Goal: Task Accomplishment & Management: Manage account settings

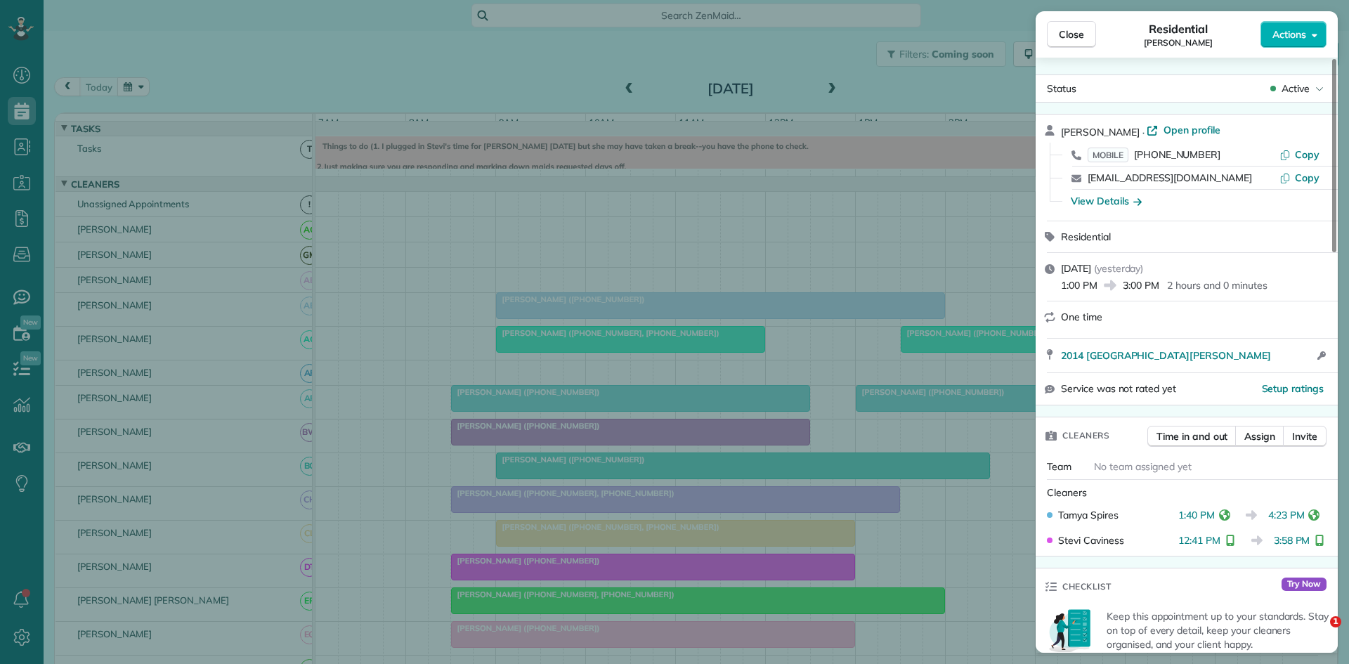
click at [803, 269] on div "Close Residential [PERSON_NAME] Le Actions Status Active [PERSON_NAME] · Open p…" at bounding box center [674, 332] width 1349 height 664
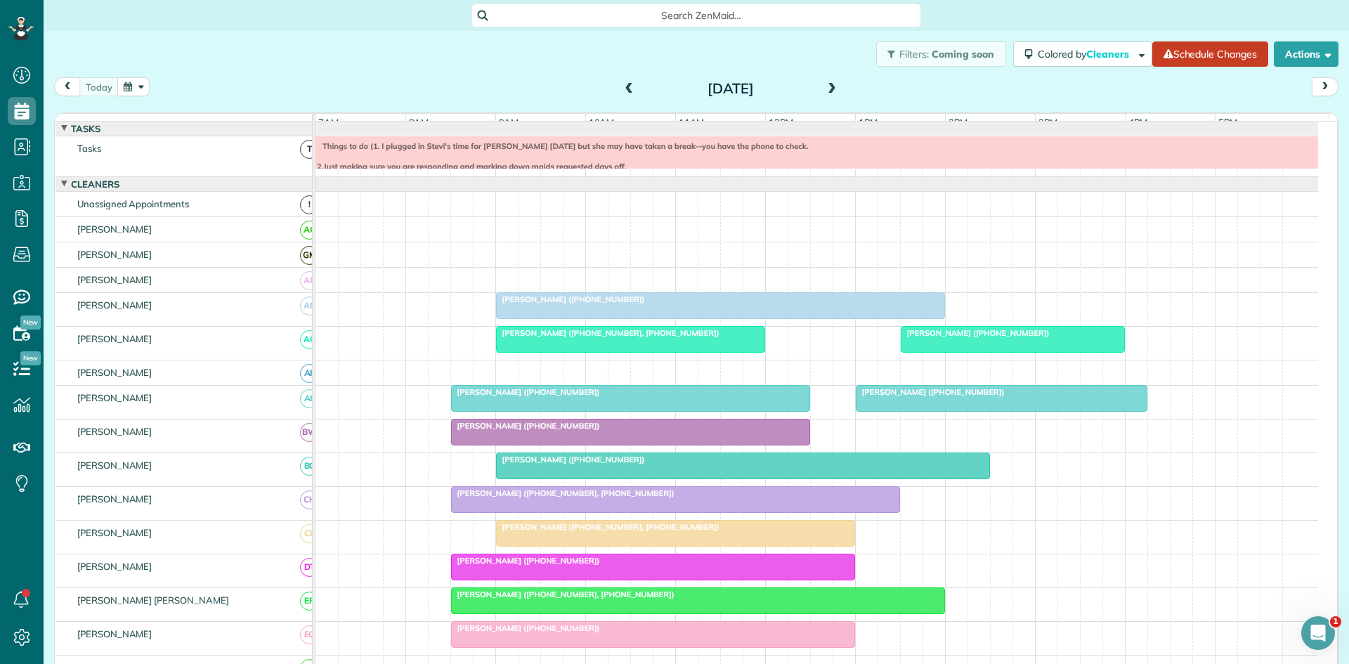
click at [816, 90] on div "[DATE]" at bounding box center [730, 88] width 225 height 22
click at [828, 90] on span at bounding box center [831, 89] width 15 height 13
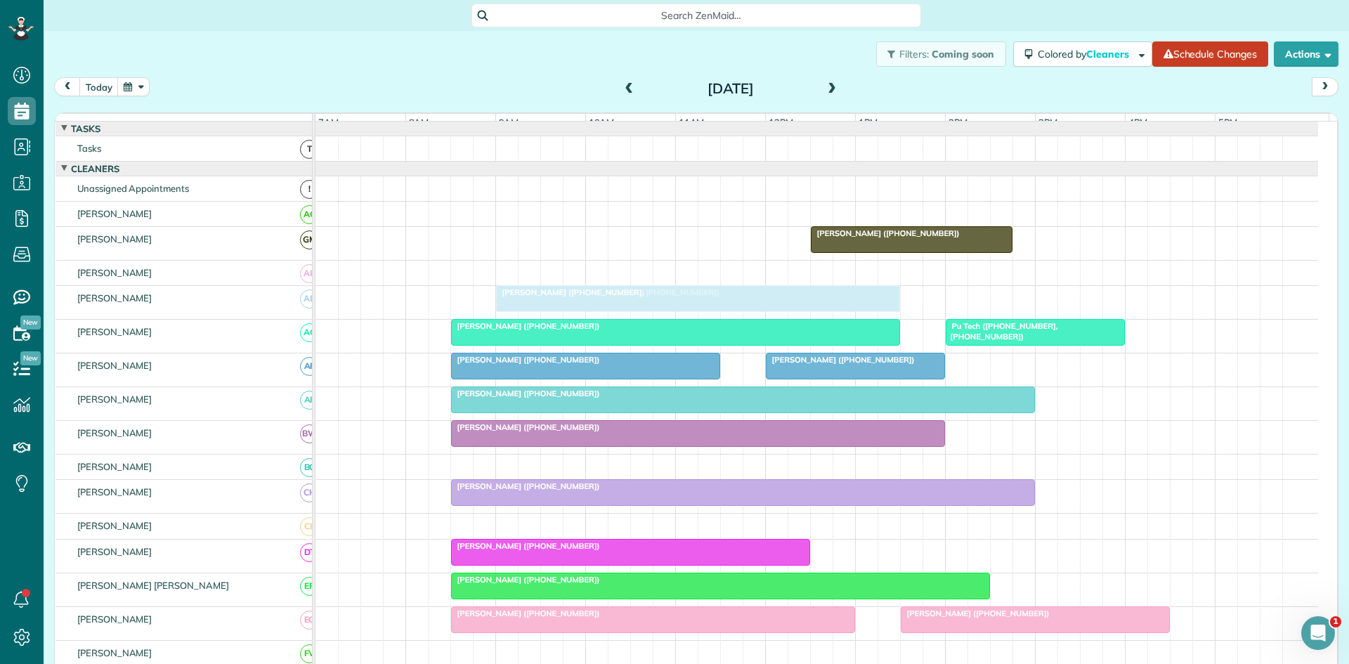
drag, startPoint x: 494, startPoint y: 518, endPoint x: 546, endPoint y: 298, distance: 226.6
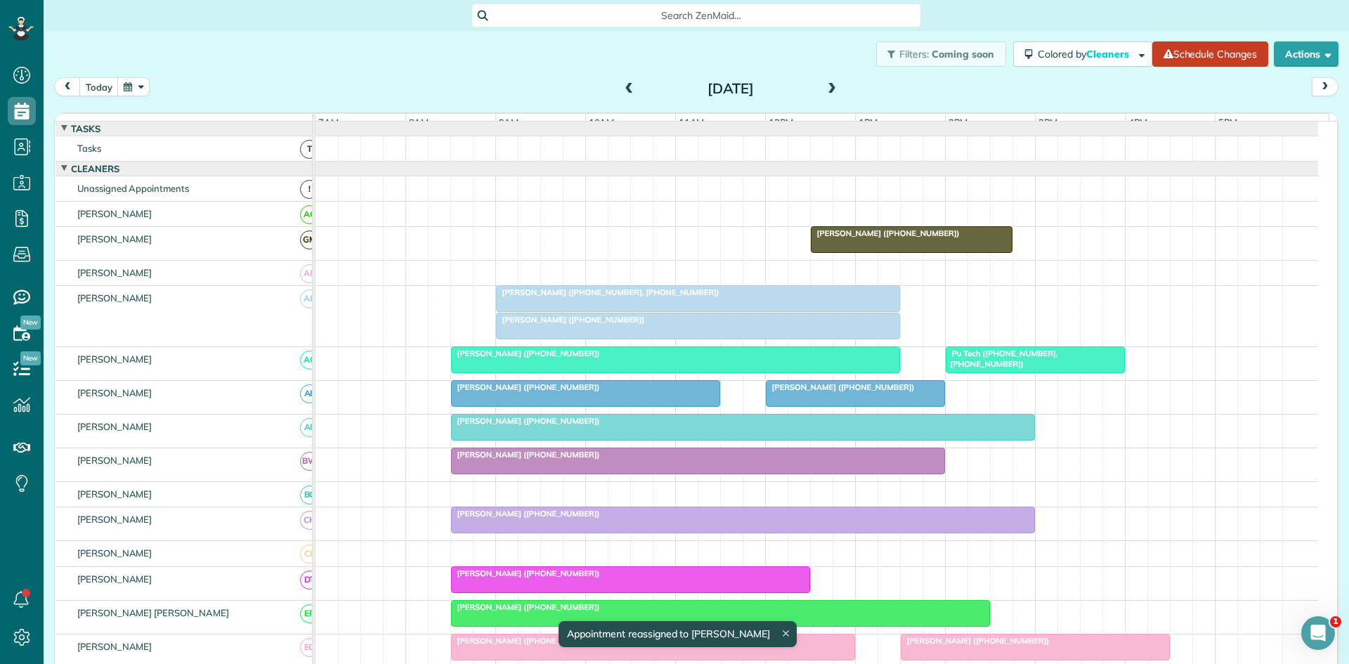
click at [552, 297] on span "[PERSON_NAME] ([PHONE_NUMBER], [PHONE_NUMBER])" at bounding box center [607, 292] width 225 height 10
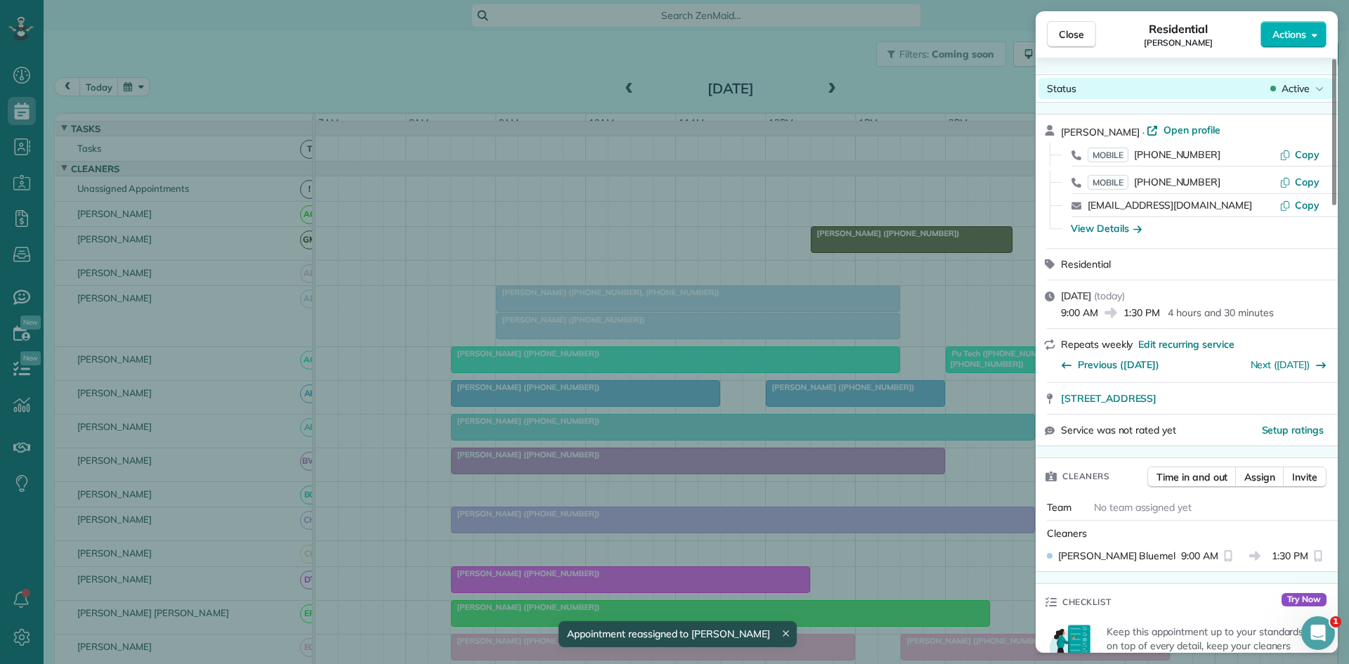
click at [1290, 80] on div "Status Active" at bounding box center [1186, 88] width 296 height 21
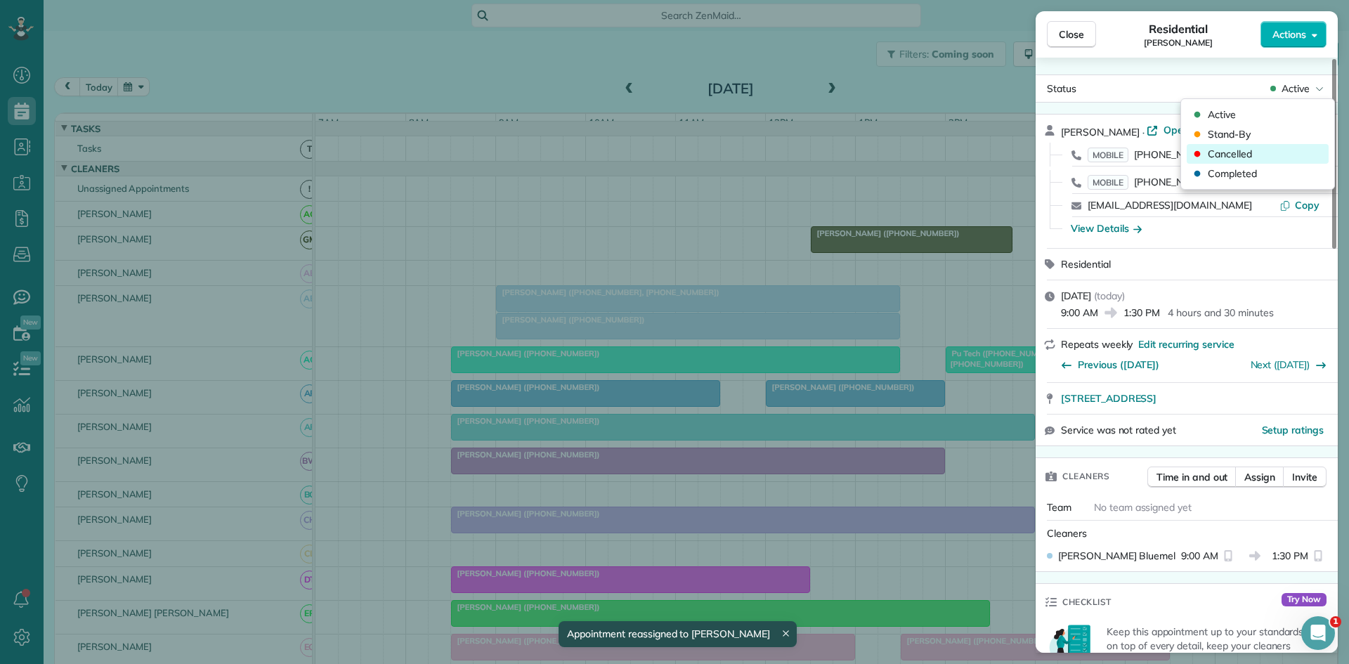
click at [1262, 153] on div "Cancelled" at bounding box center [1257, 154] width 142 height 20
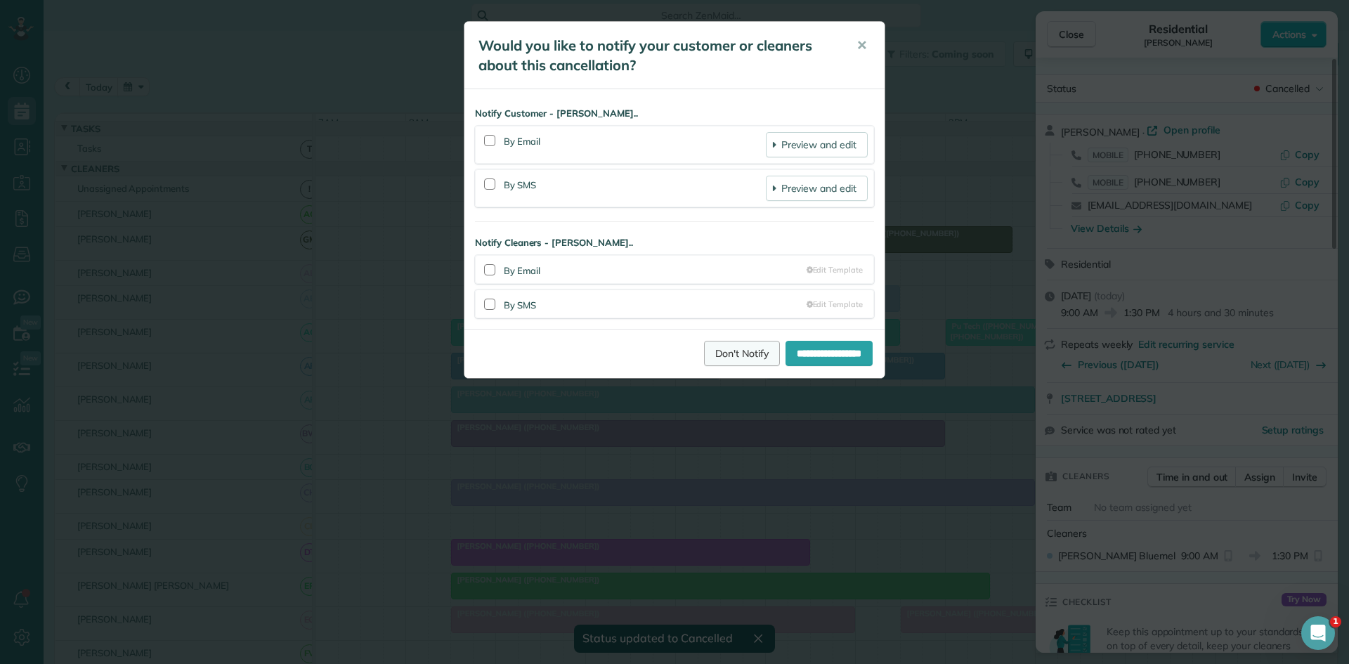
click at [736, 345] on link "Don't Notify" at bounding box center [742, 353] width 76 height 25
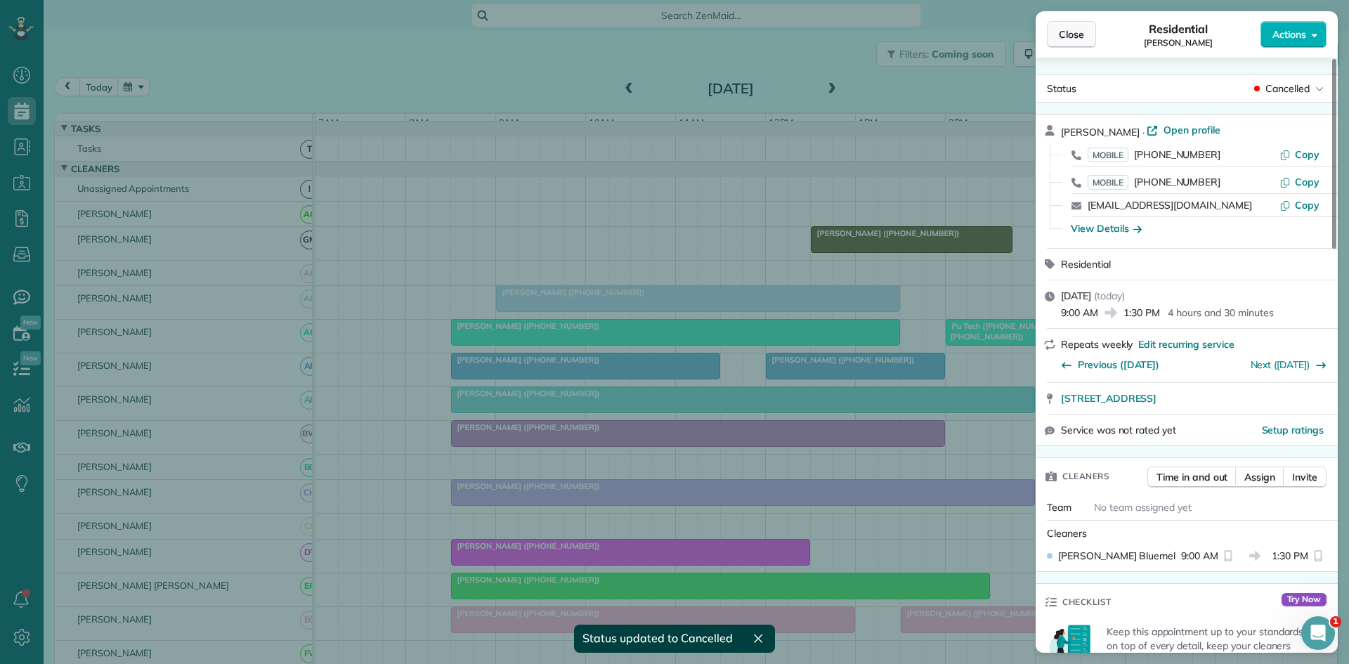
click at [1062, 32] on span "Close" at bounding box center [1071, 34] width 25 height 14
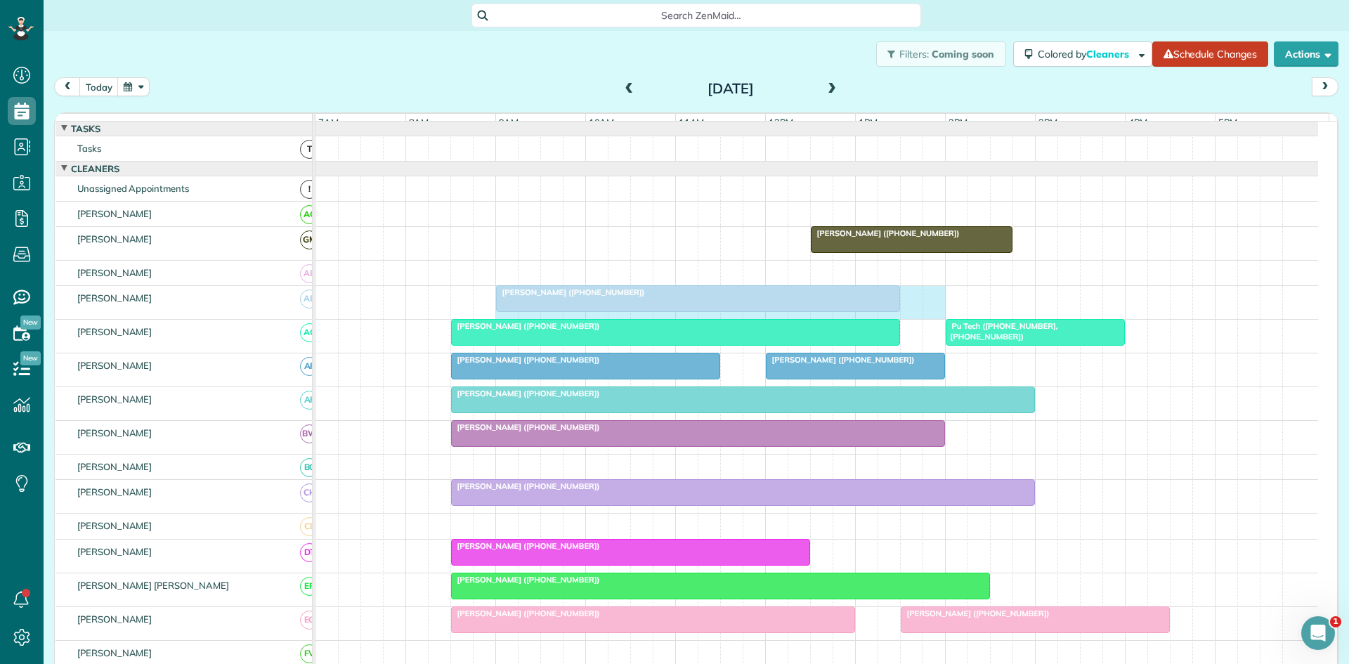
drag, startPoint x: 509, startPoint y: 329, endPoint x: 927, endPoint y: 313, distance: 417.6
click at [927, 313] on div "[PERSON_NAME] ([PHONE_NUMBER])" at bounding box center [816, 302] width 1002 height 33
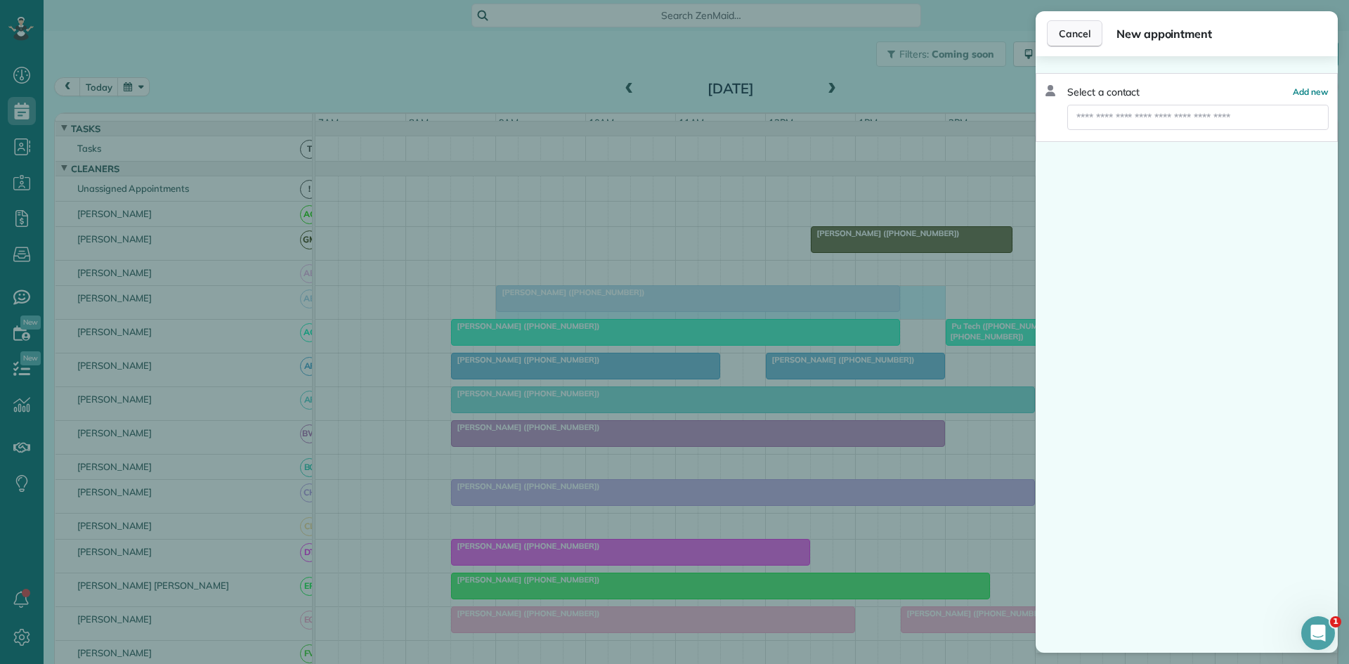
click at [1068, 34] on span "Cancel" at bounding box center [1075, 34] width 32 height 14
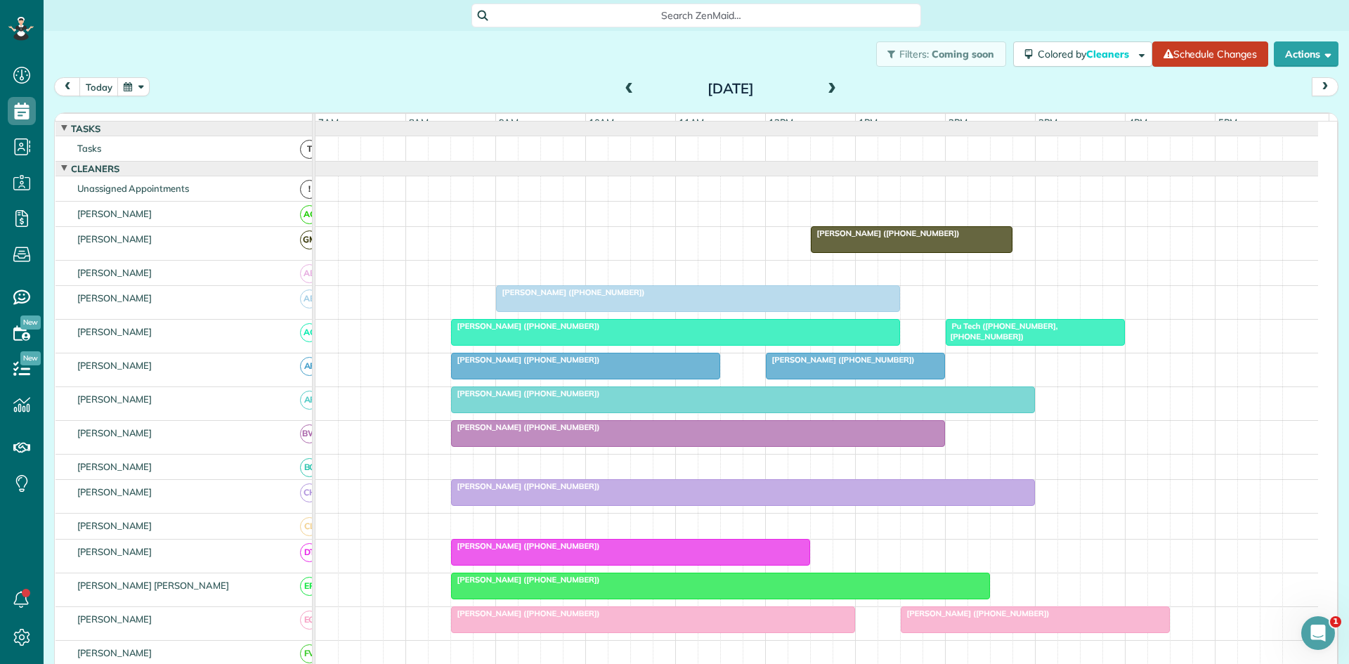
click at [730, 310] on div at bounding box center [698, 298] width 403 height 25
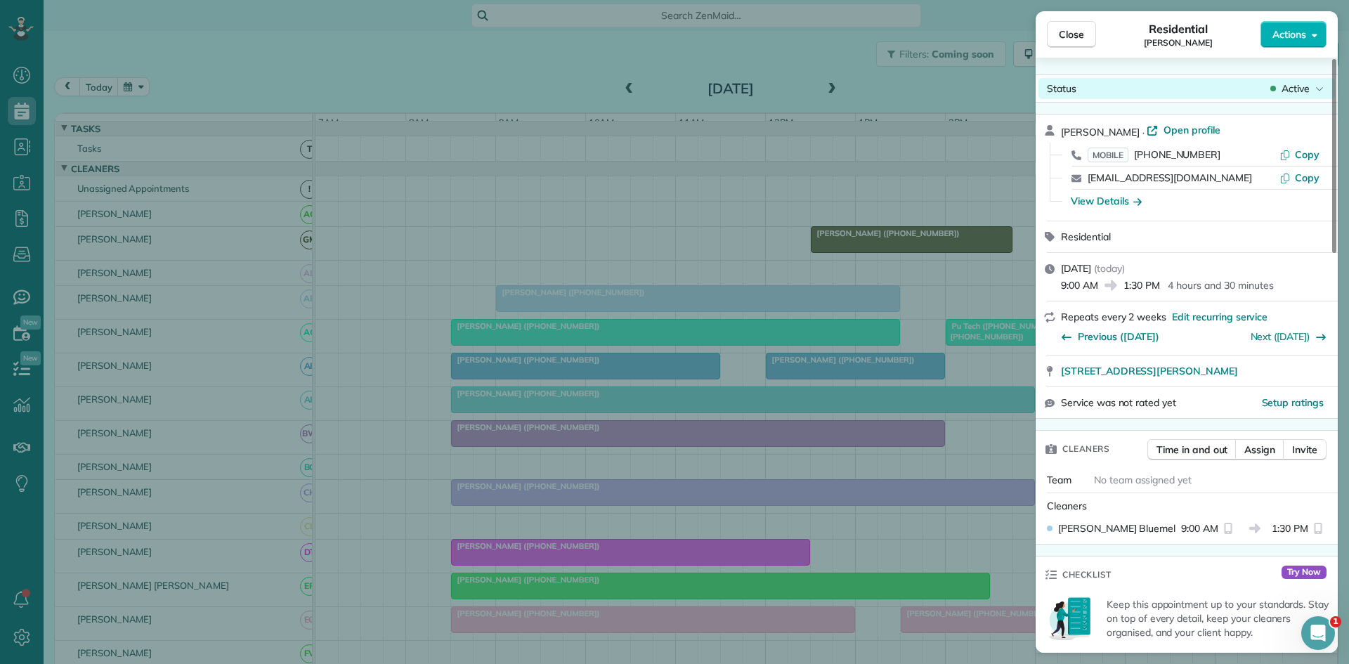
click at [1307, 81] on div "Status Active" at bounding box center [1186, 88] width 296 height 21
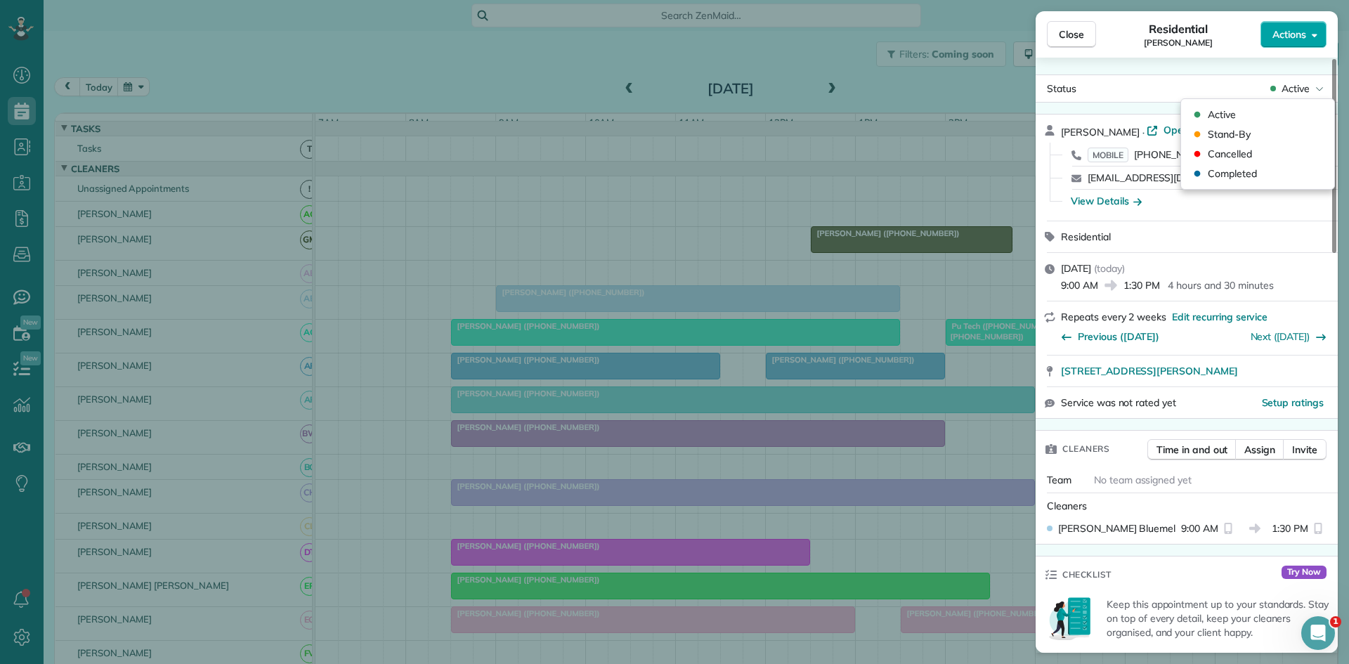
click at [1294, 43] on button "Actions" at bounding box center [1293, 34] width 66 height 27
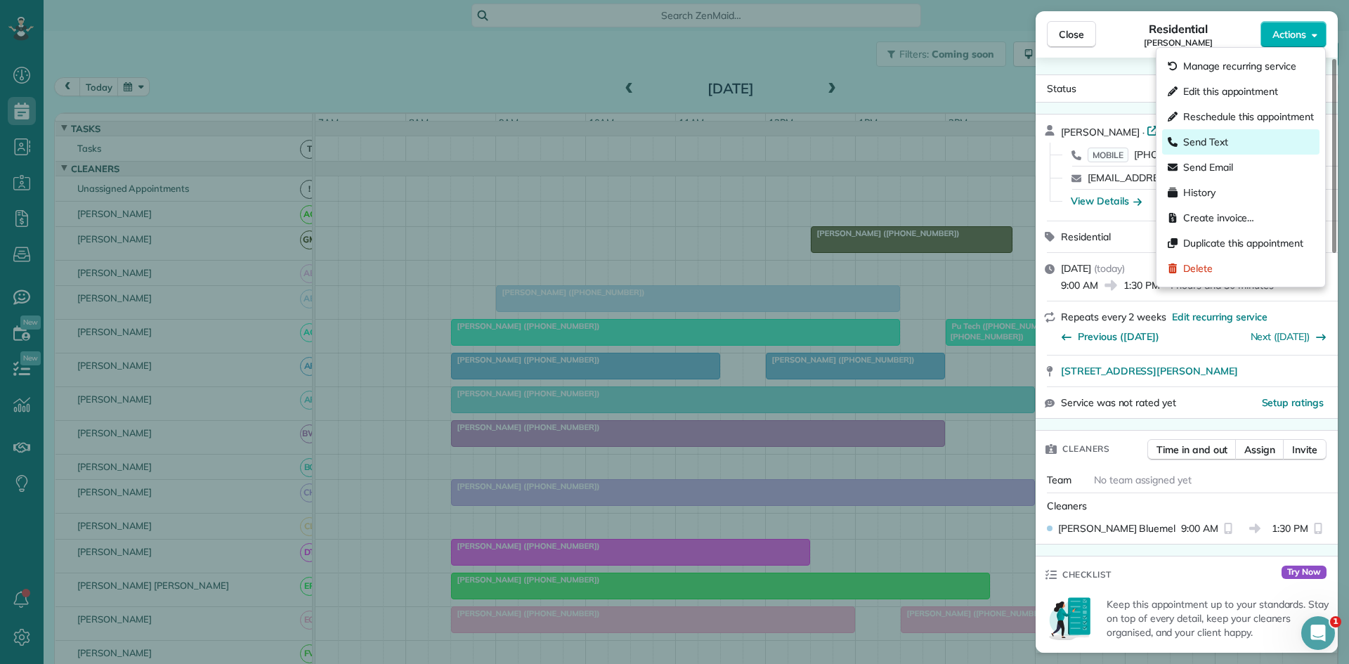
click at [1236, 139] on div "Send Text" at bounding box center [1240, 141] width 157 height 25
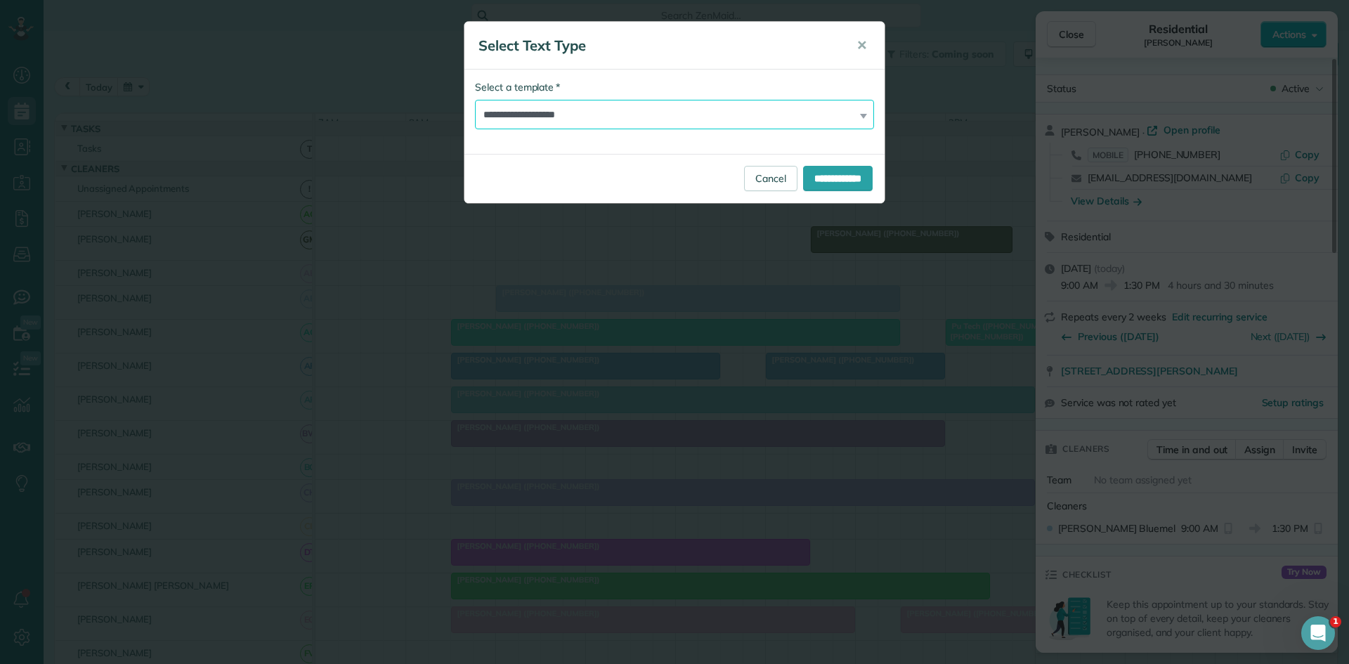
click at [639, 107] on select "**********" at bounding box center [674, 115] width 399 height 30
select select "****"
click at [475, 100] on select "**********" at bounding box center [674, 115] width 399 height 30
click at [816, 168] on input "**********" at bounding box center [838, 178] width 70 height 25
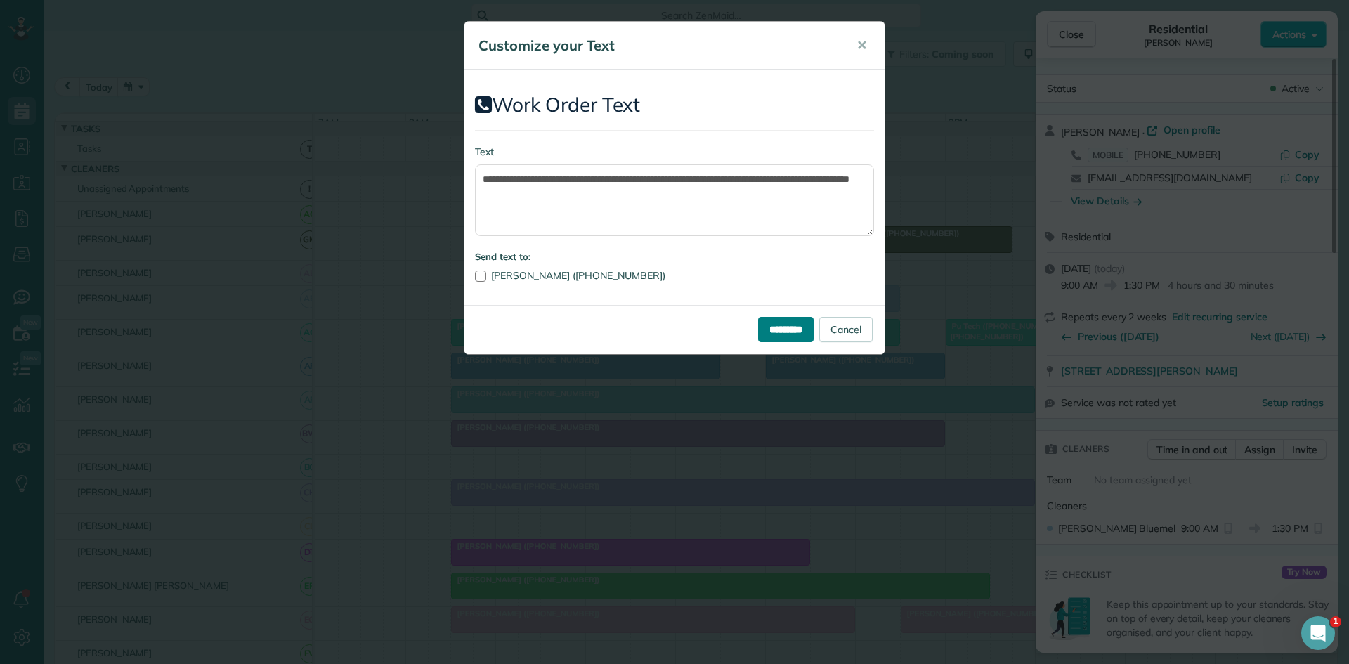
click at [765, 336] on input "*********" at bounding box center [785, 329] width 55 height 25
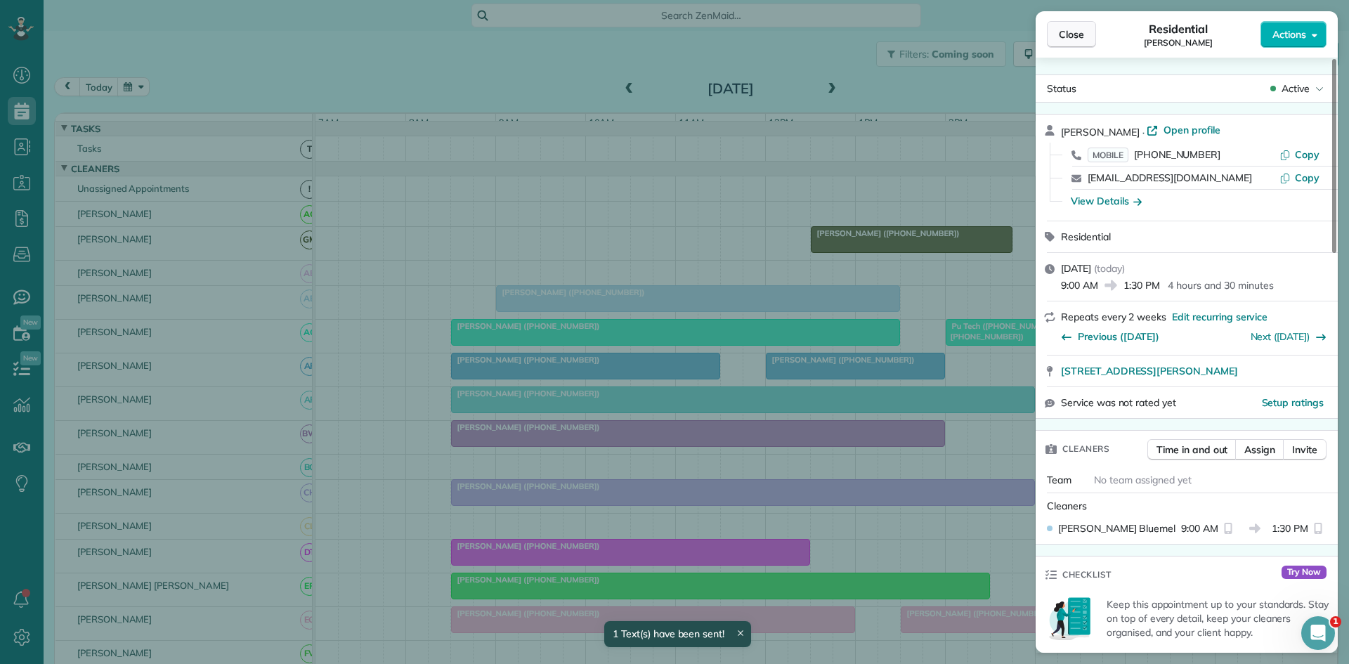
click at [1078, 32] on span "Close" at bounding box center [1071, 34] width 25 height 14
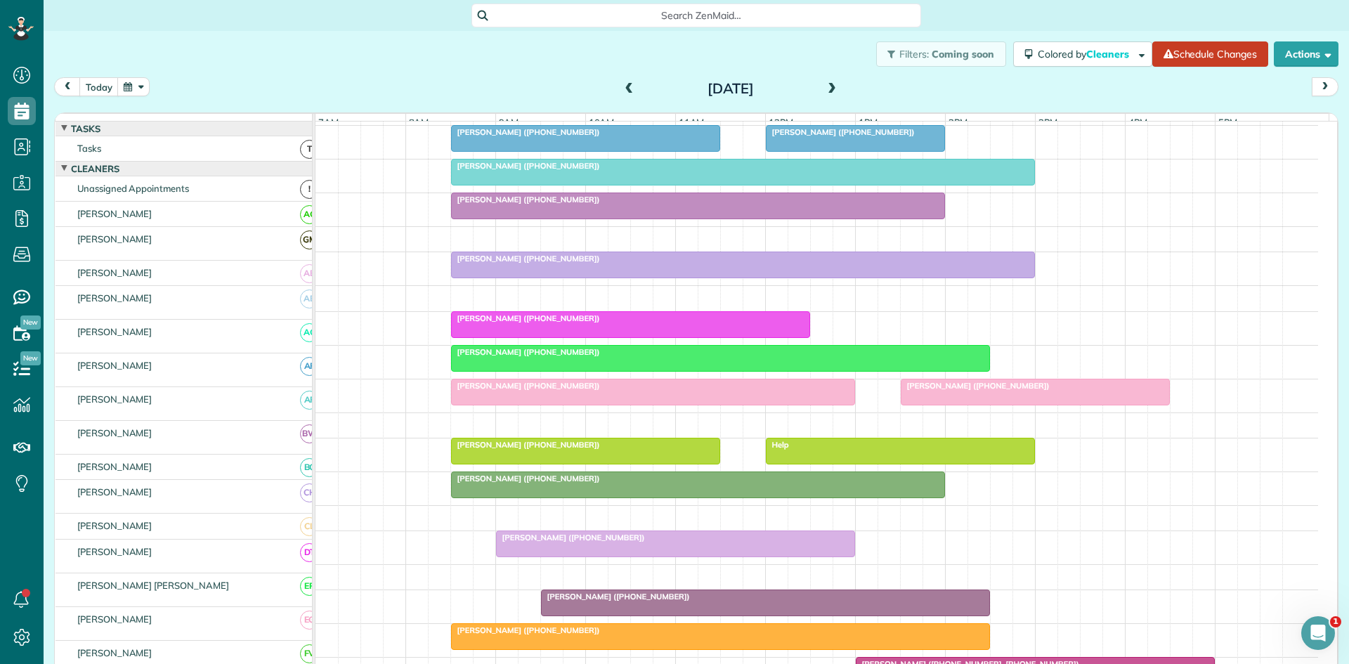
scroll to position [234, 0]
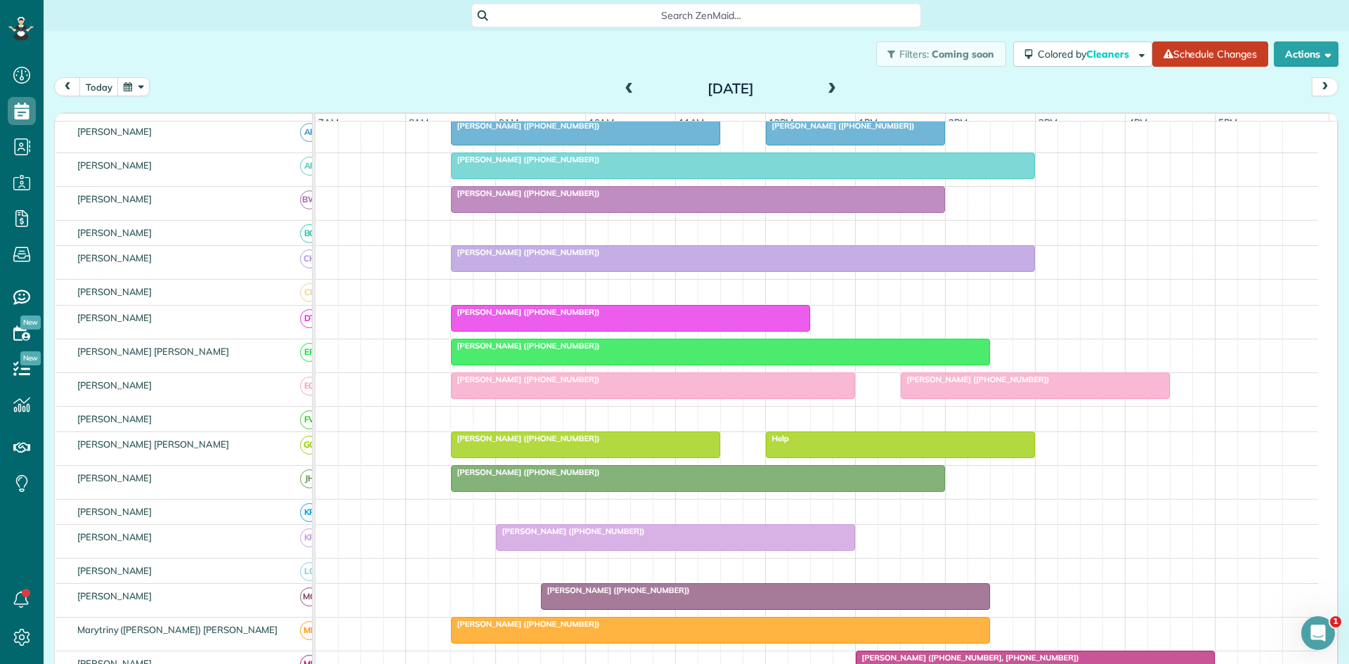
click at [487, 331] on div at bounding box center [631, 318] width 358 height 25
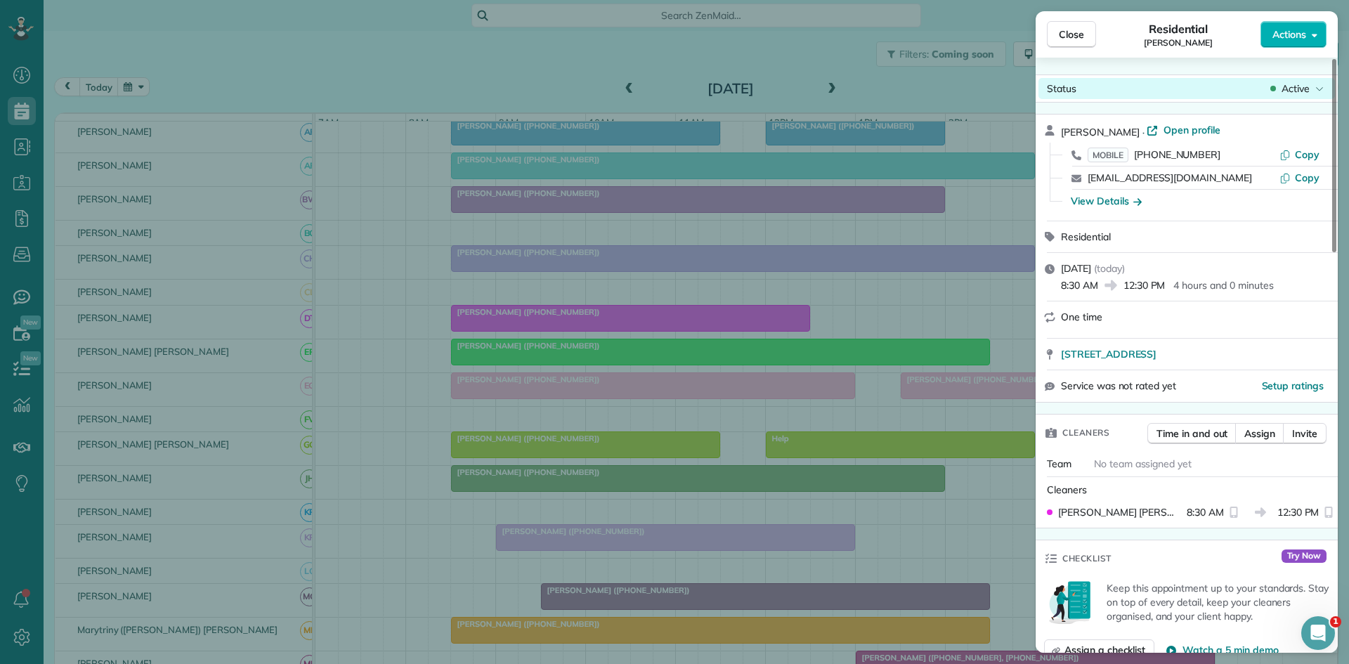
click at [1298, 93] on span "Active" at bounding box center [1295, 88] width 28 height 14
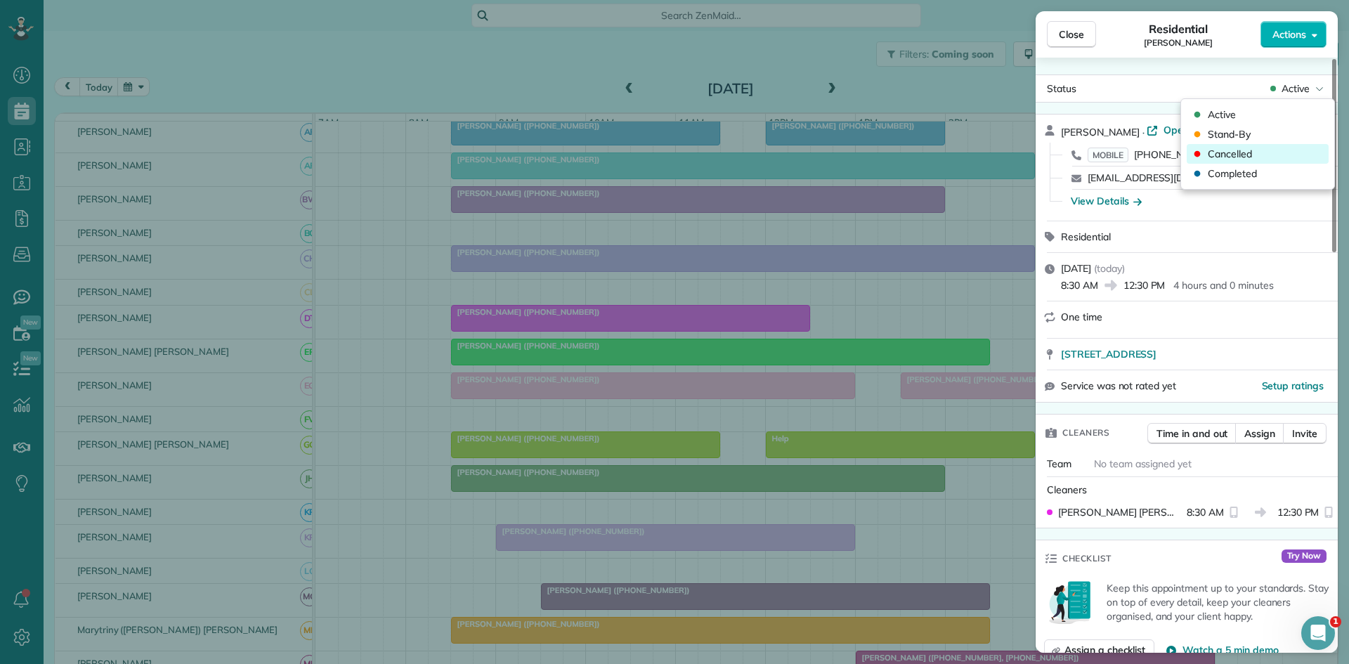
click at [1266, 155] on div "Cancelled" at bounding box center [1257, 154] width 142 height 20
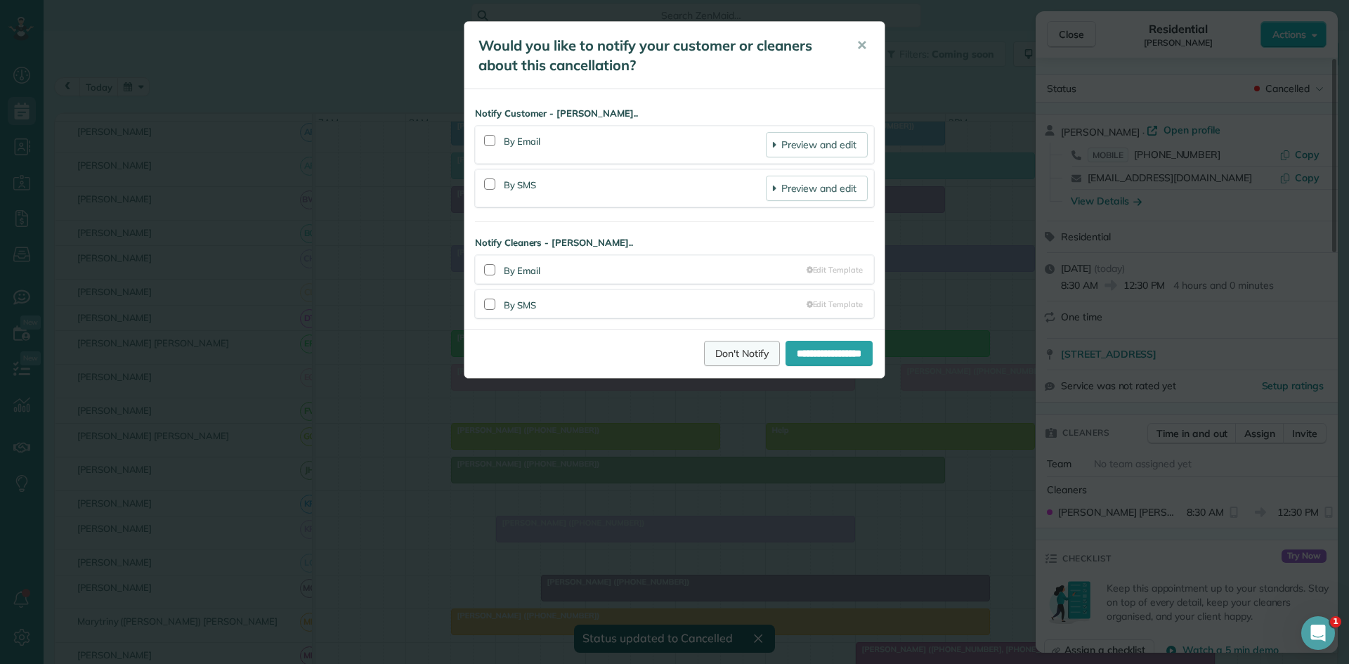
click at [719, 354] on link "Don't Notify" at bounding box center [742, 353] width 76 height 25
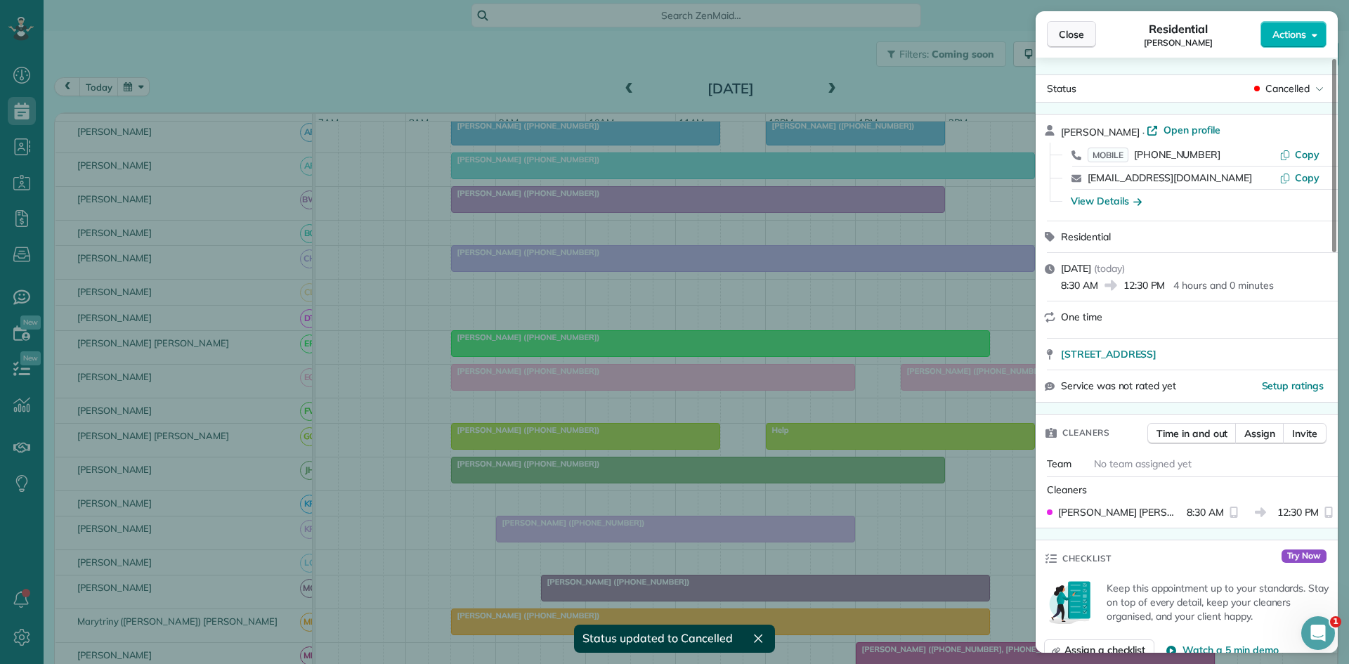
click at [1080, 36] on span "Close" at bounding box center [1071, 34] width 25 height 14
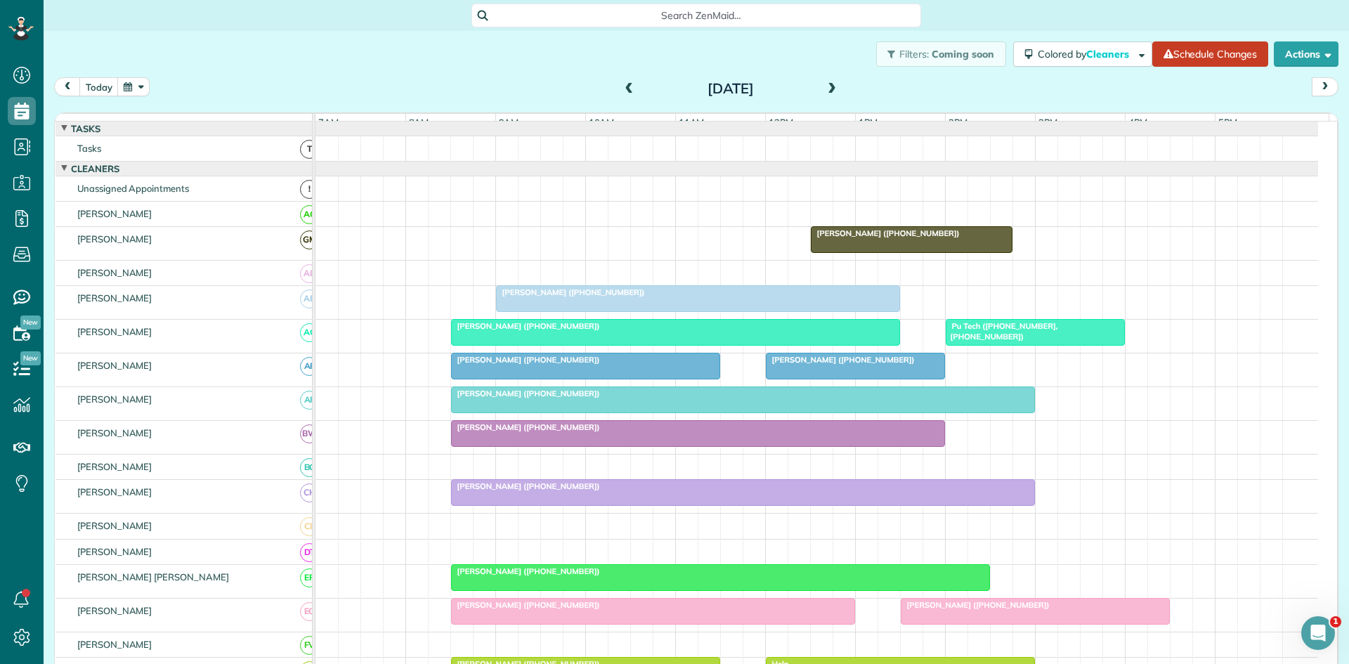
click at [824, 85] on span at bounding box center [831, 89] width 15 height 13
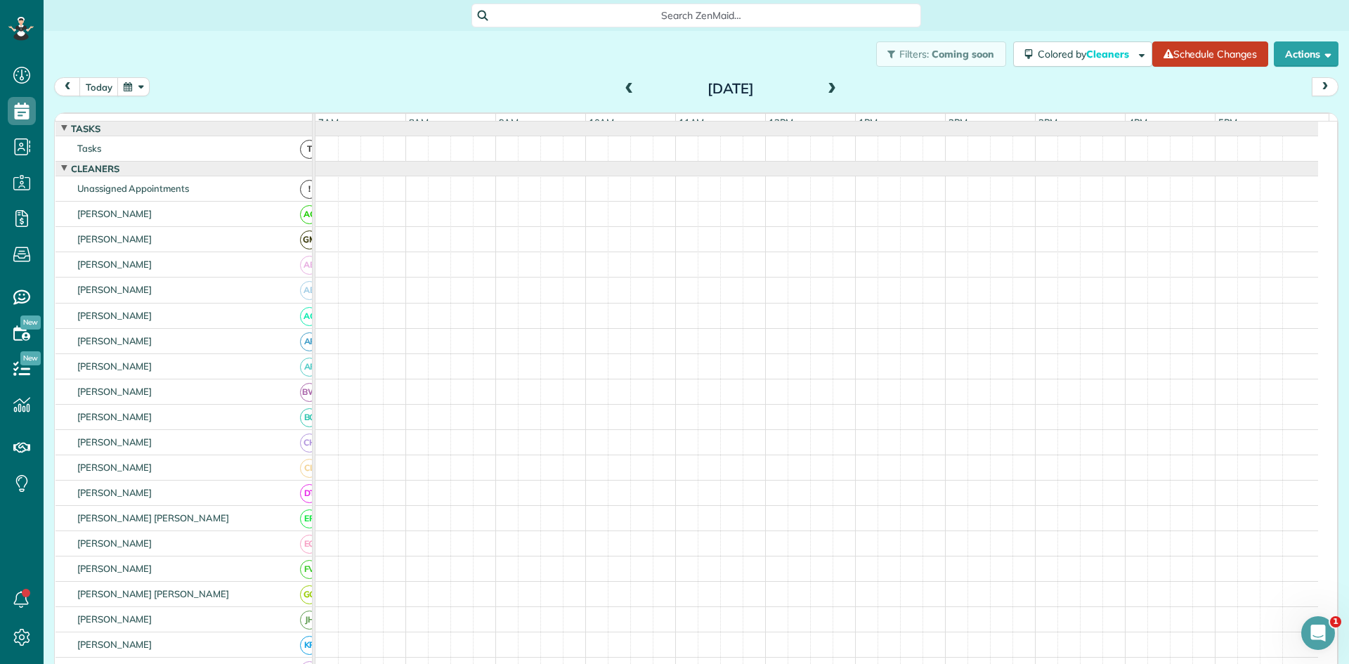
click at [824, 87] on span at bounding box center [831, 89] width 15 height 13
click at [622, 96] on span at bounding box center [629, 89] width 15 height 21
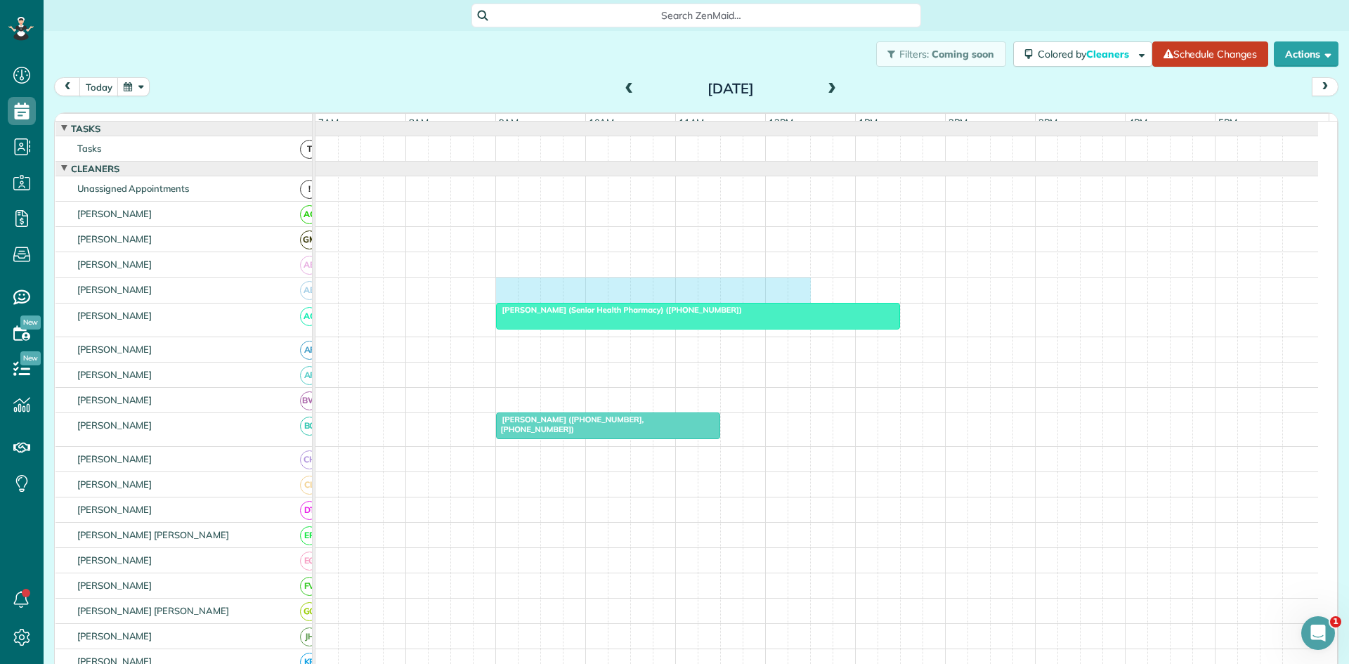
drag, startPoint x: 502, startPoint y: 300, endPoint x: 792, endPoint y: 282, distance: 290.6
click at [792, 282] on tbody "[PERSON_NAME] (Senior Health Pharmacy) ([PHONE_NUMBER]) [PERSON_NAME] ([PHONE_N…" at bounding box center [816, 674] width 1002 height 1104
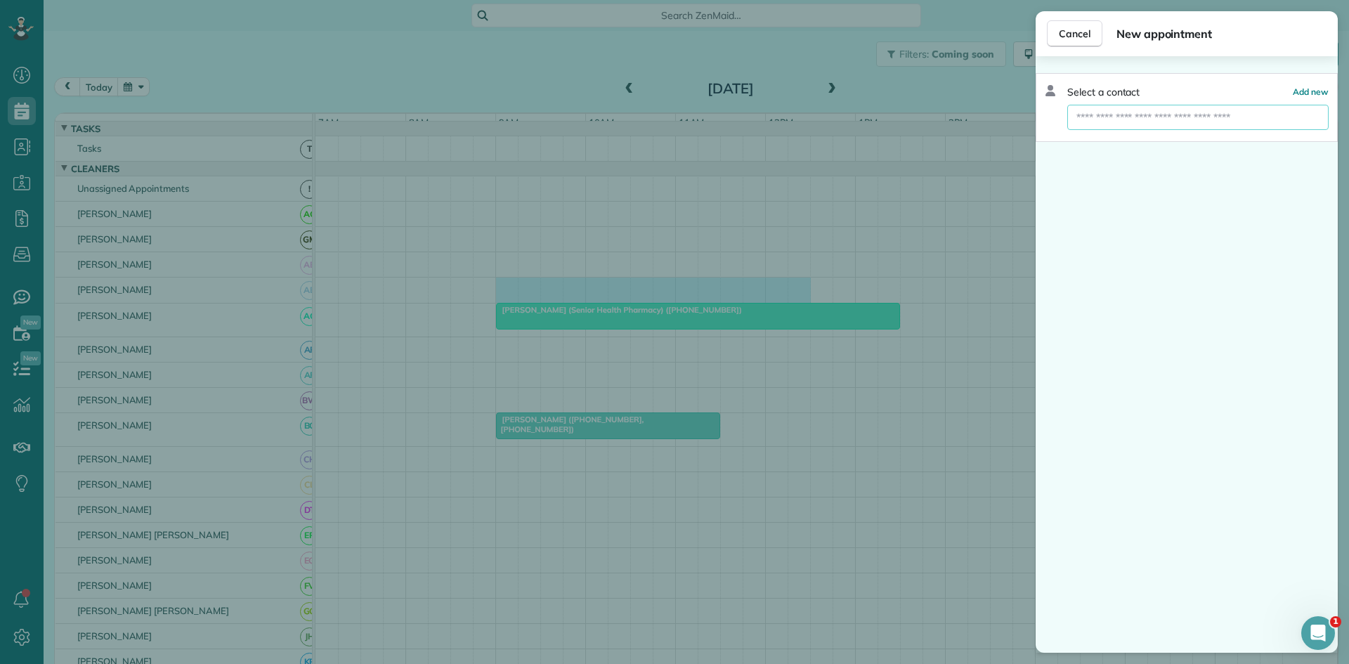
click at [1151, 119] on input "text" at bounding box center [1197, 117] width 261 height 25
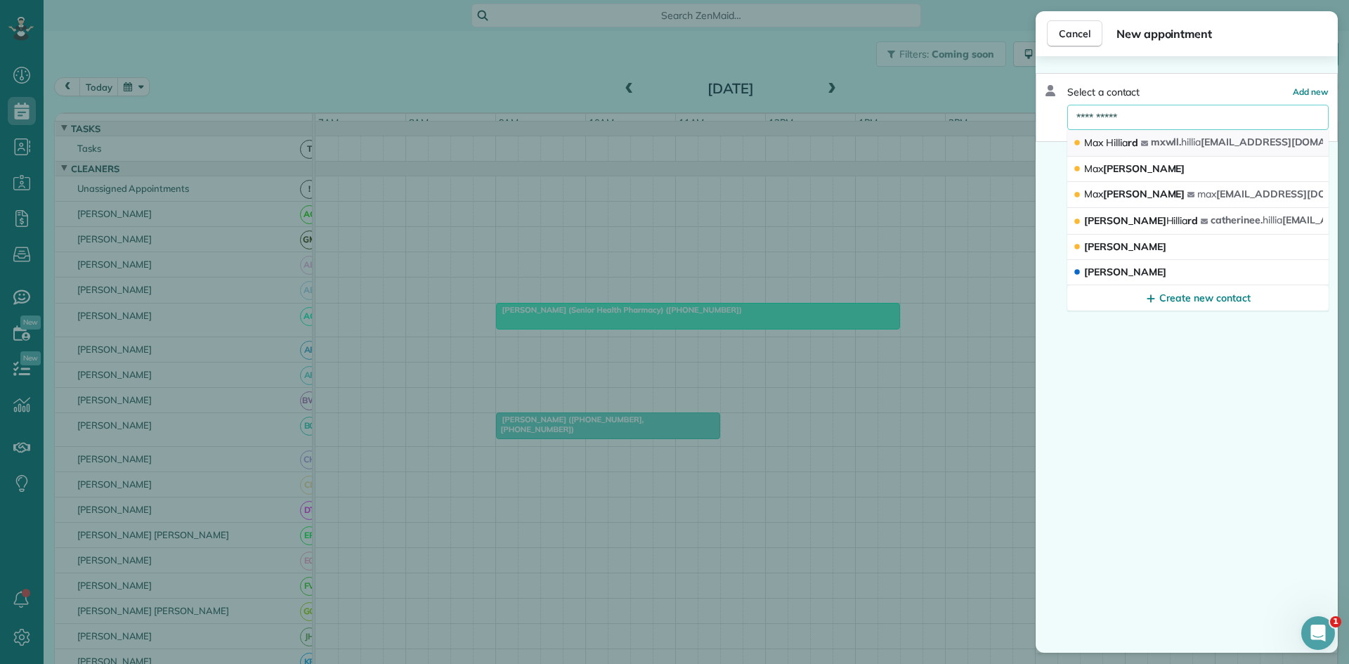
type input "**********"
click at [1151, 153] on button "Max Hillia rd mxwll. hillia [EMAIL_ADDRESS][DOMAIN_NAME]" at bounding box center [1197, 143] width 261 height 27
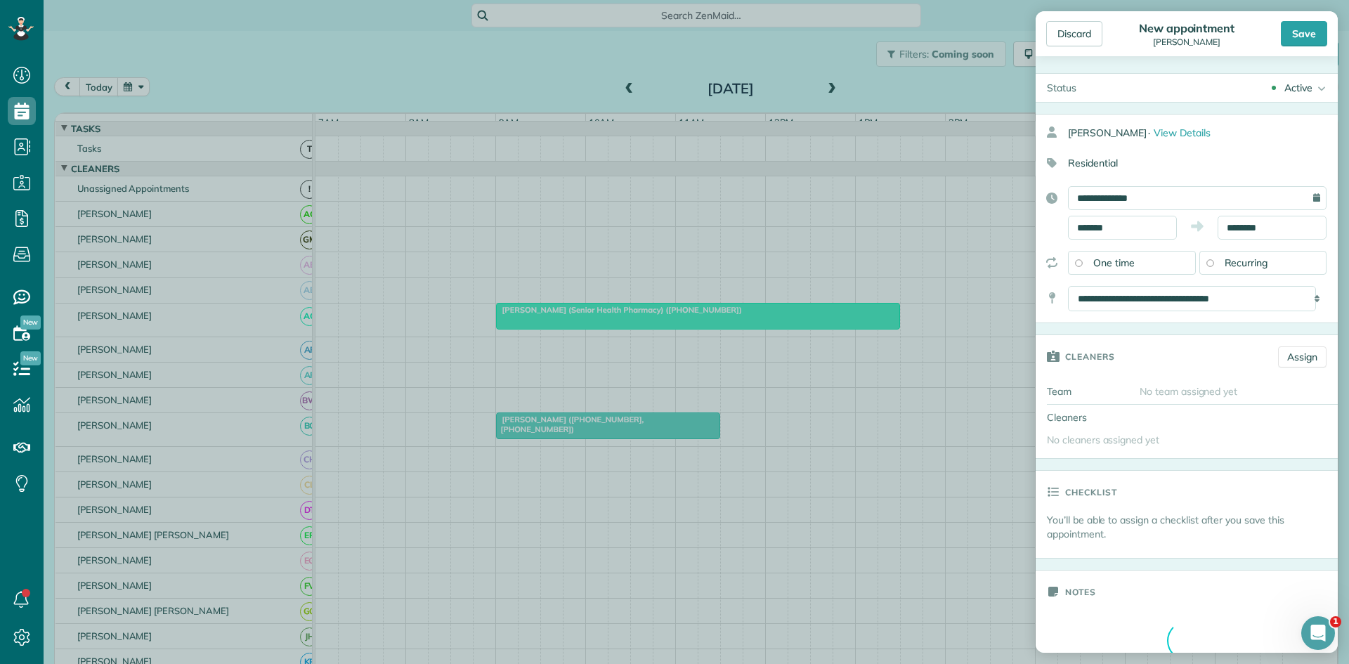
click at [1294, 37] on div "Save" at bounding box center [1304, 33] width 46 height 25
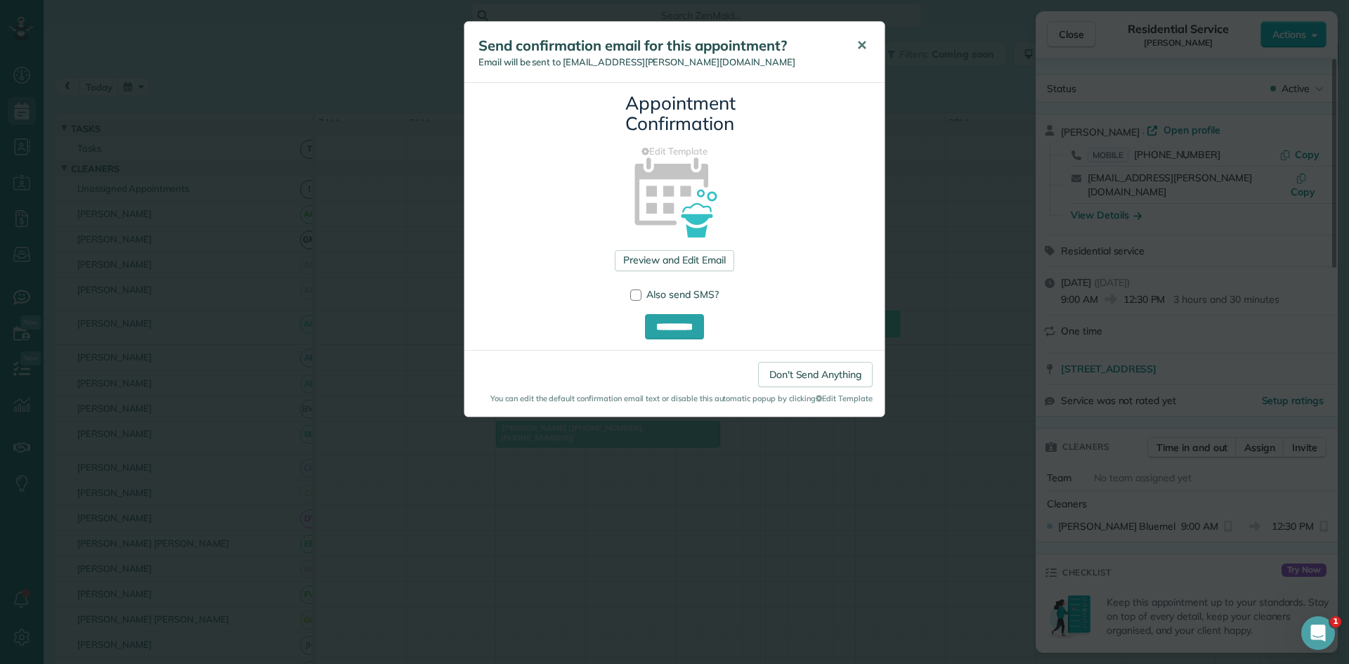
click at [849, 47] on button "✕" at bounding box center [862, 46] width 32 height 34
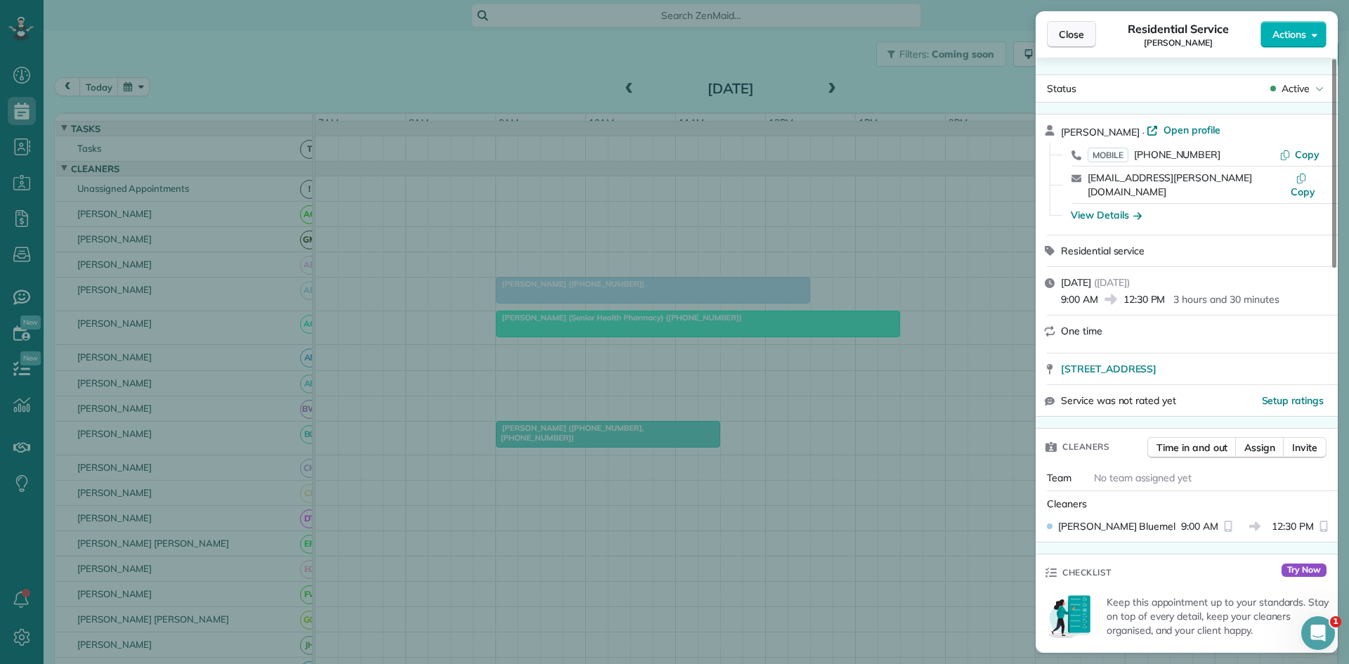
click at [1079, 39] on span "Close" at bounding box center [1071, 34] width 25 height 14
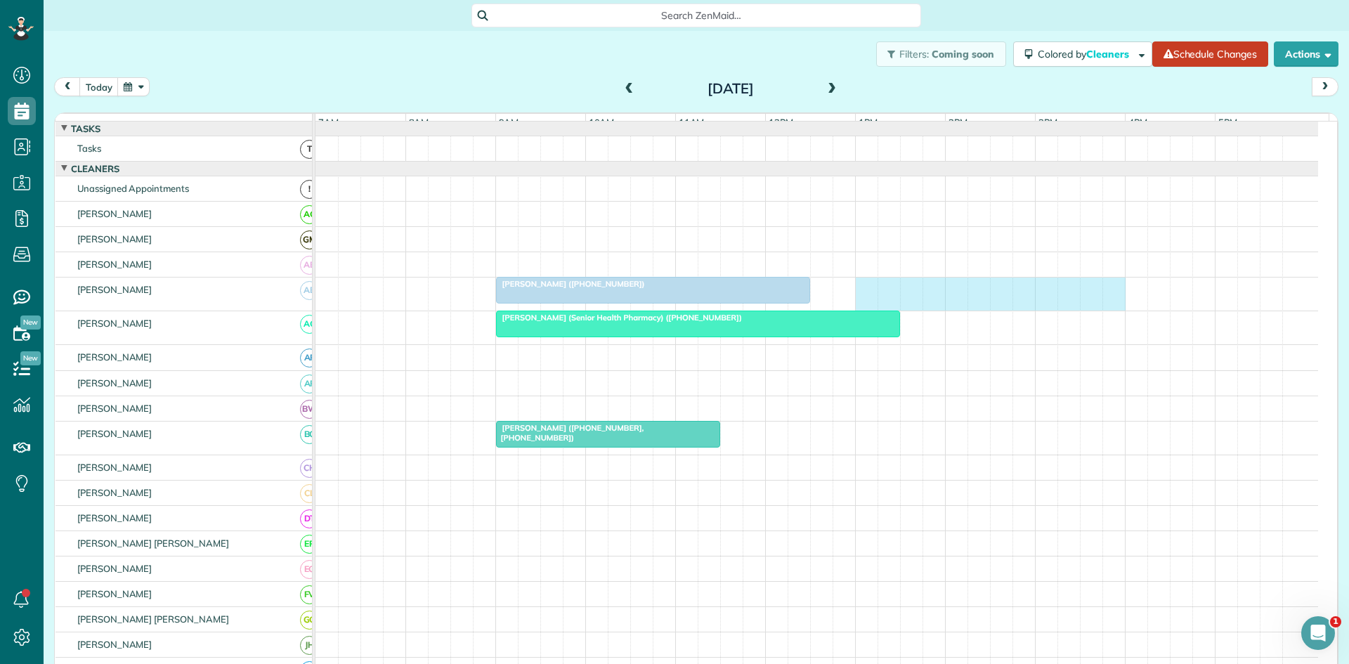
drag, startPoint x: 861, startPoint y: 303, endPoint x: 1114, endPoint y: 291, distance: 253.2
click at [1114, 291] on div "[PERSON_NAME] ([PHONE_NUMBER])" at bounding box center [816, 293] width 1002 height 33
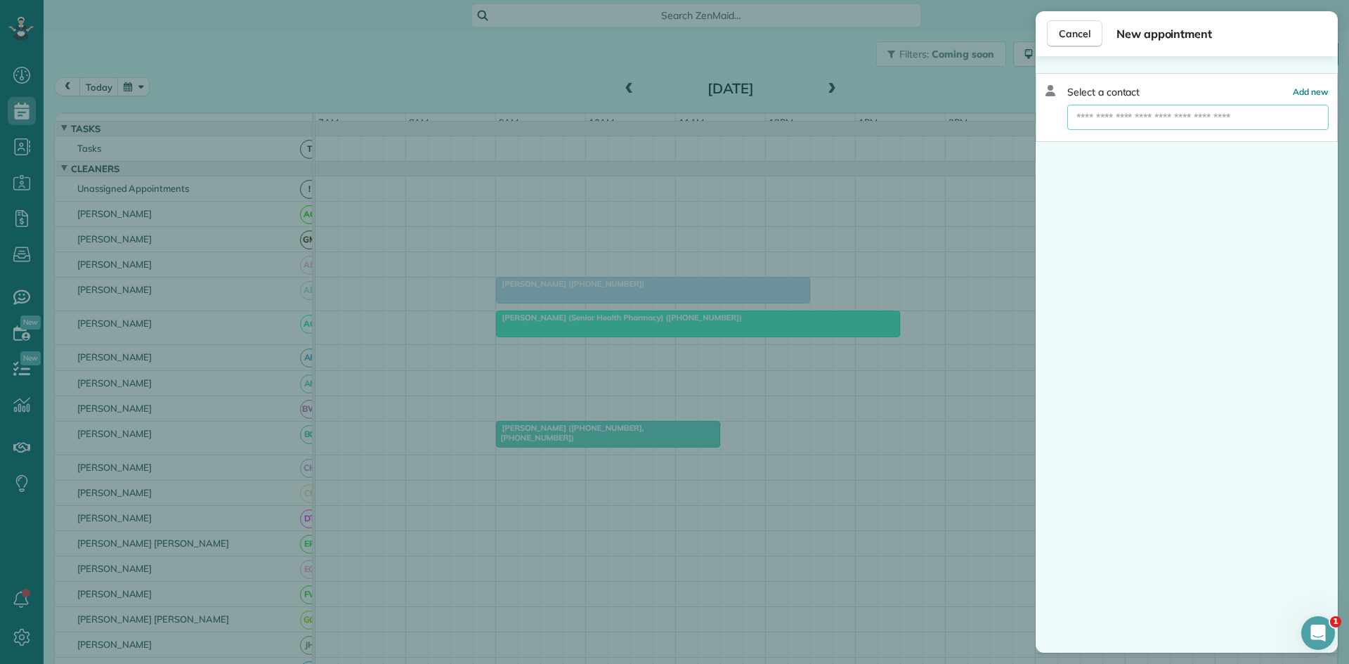
click at [1110, 108] on input "text" at bounding box center [1197, 117] width 261 height 25
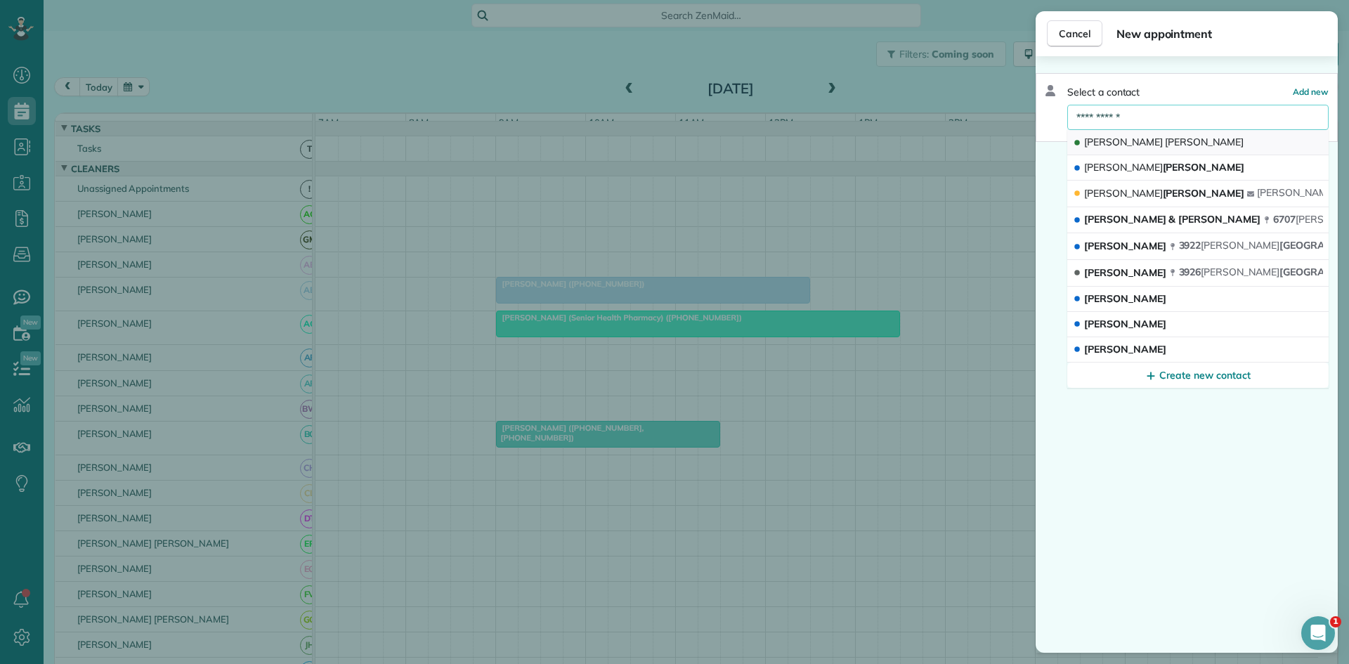
type input "**********"
click at [1145, 133] on button "[PERSON_NAME]" at bounding box center [1197, 142] width 261 height 25
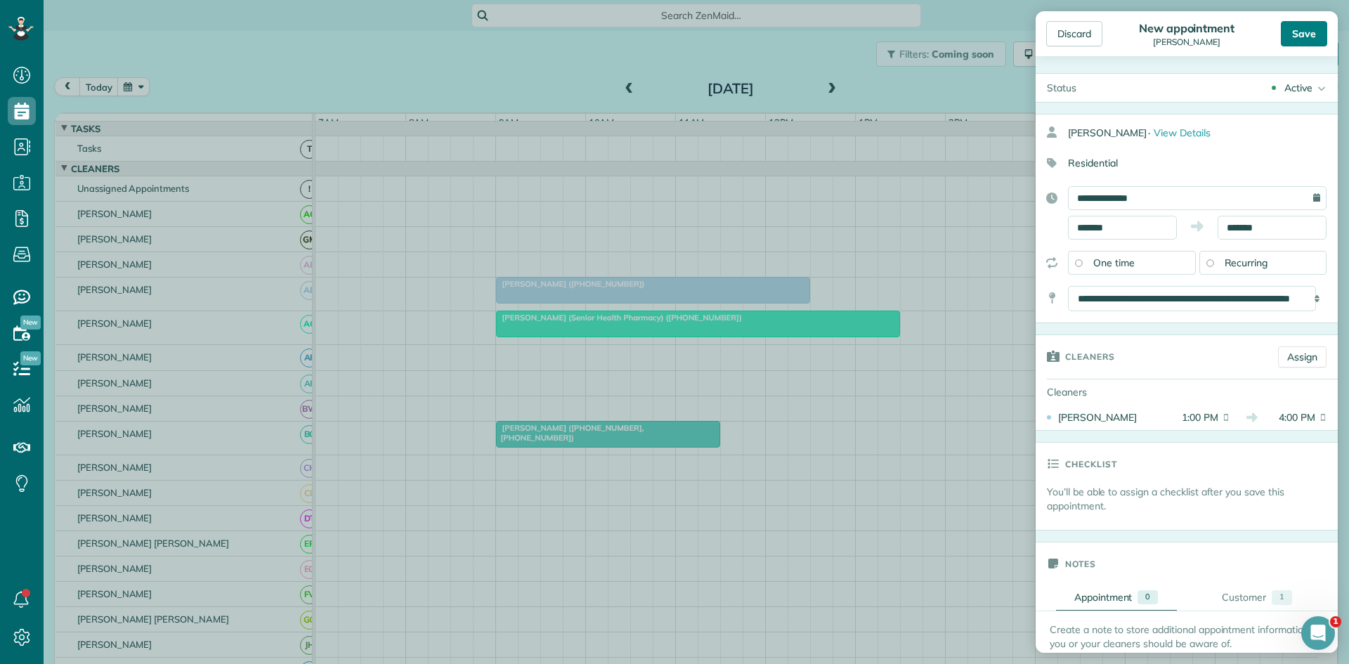
click at [1297, 33] on div "Save" at bounding box center [1304, 33] width 46 height 25
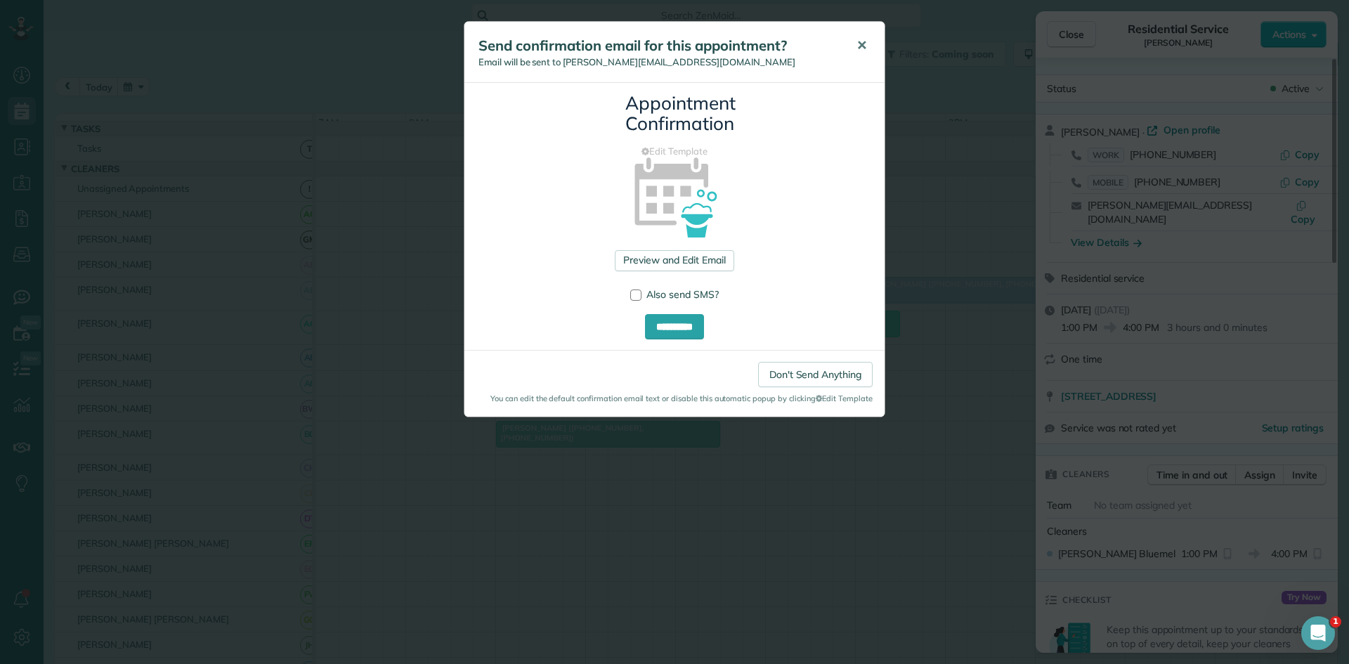
click at [869, 44] on button "✕" at bounding box center [862, 46] width 32 height 34
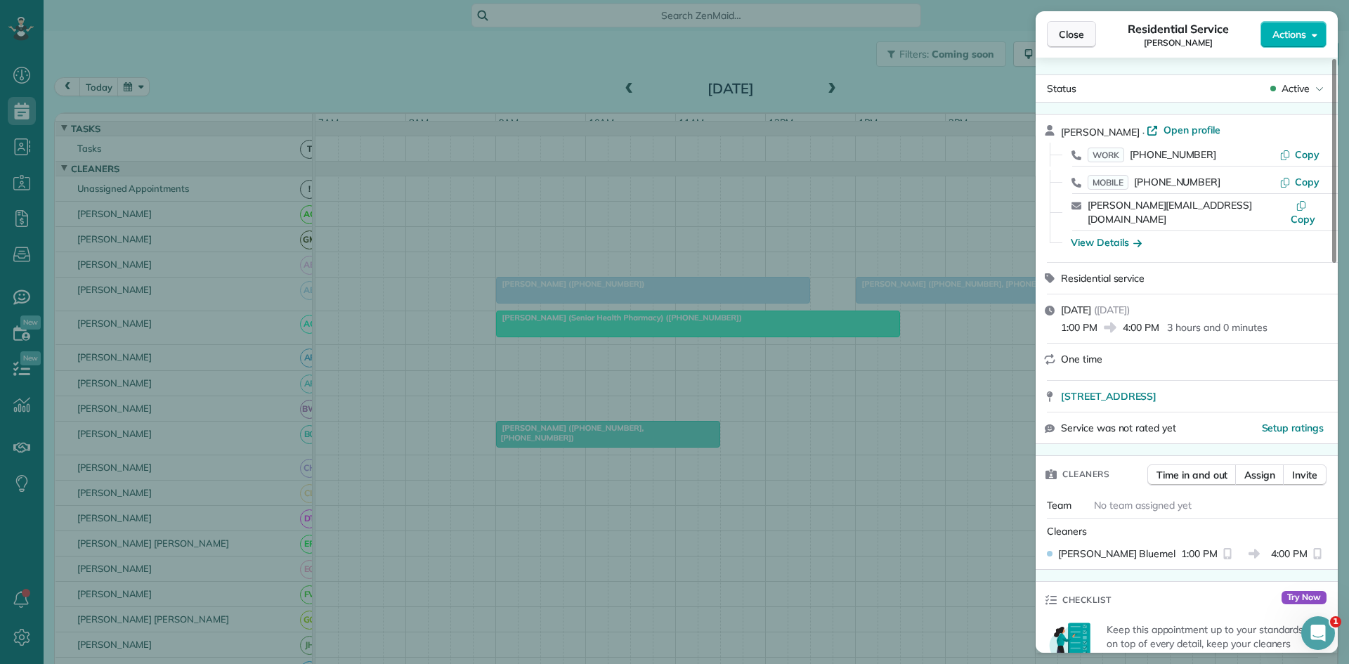
click at [1078, 27] on button "Close" at bounding box center [1071, 34] width 49 height 27
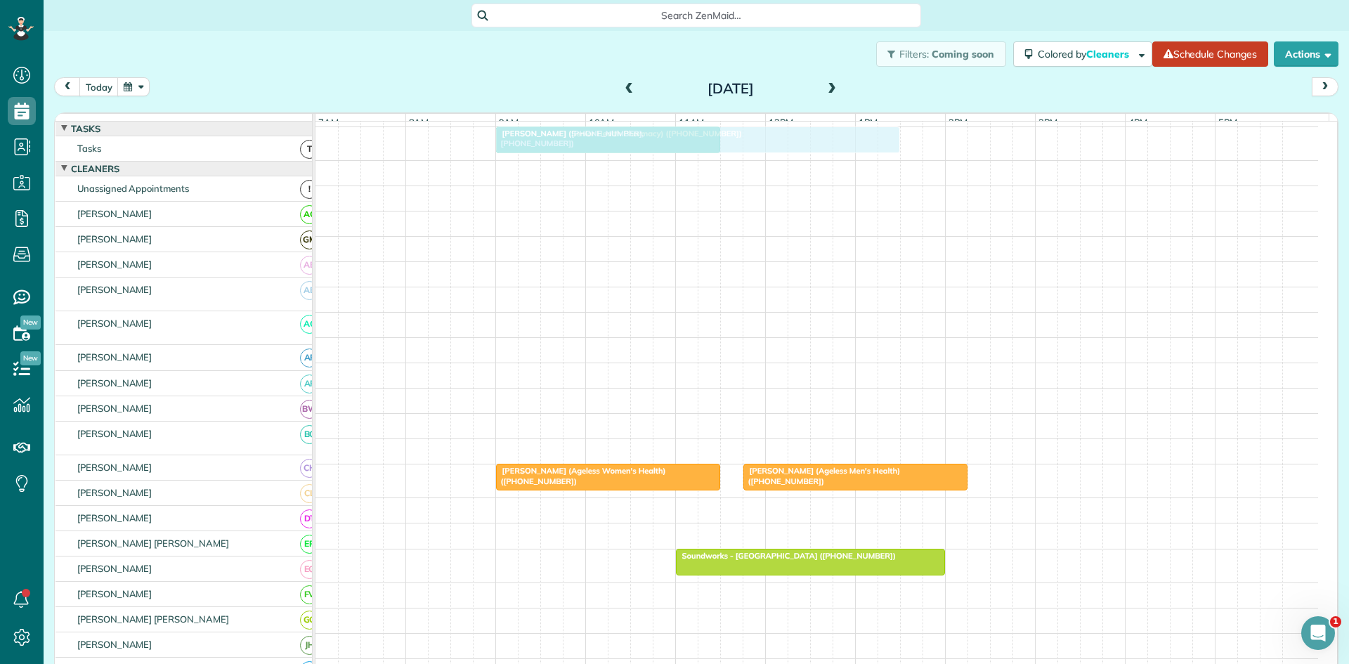
scroll to position [469, 0]
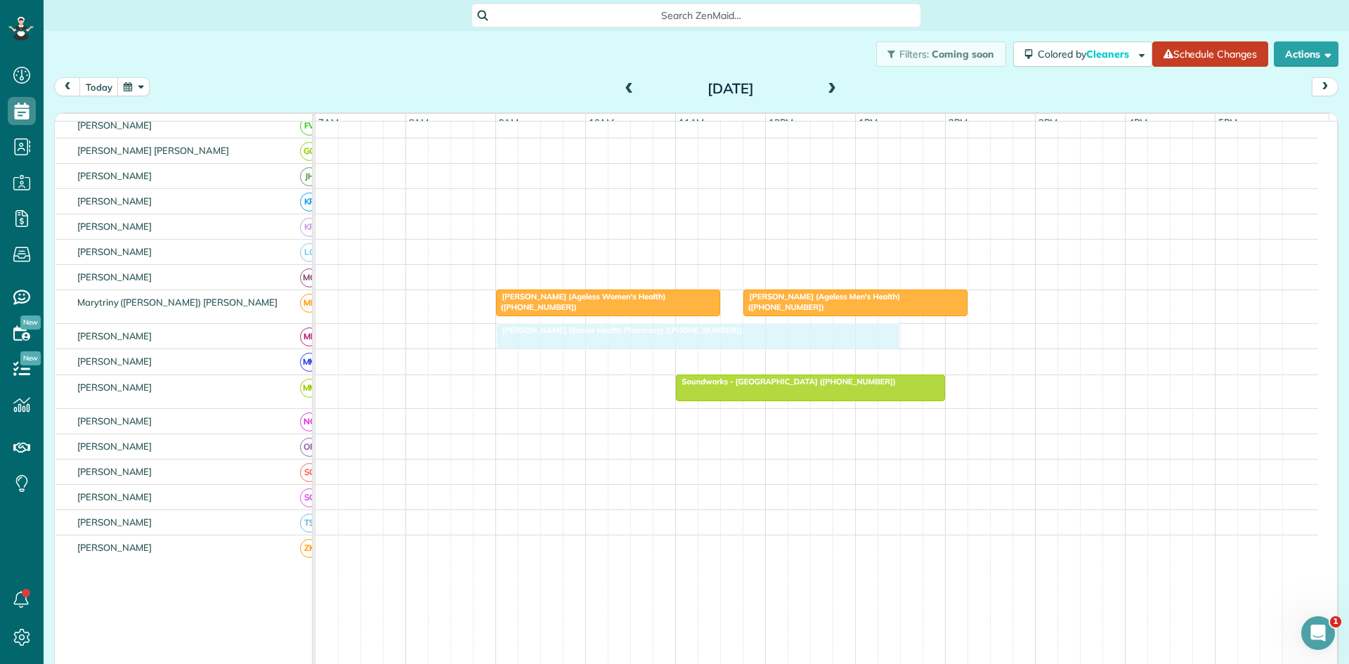
drag, startPoint x: 585, startPoint y: 335, endPoint x: 592, endPoint y: 336, distance: 7.2
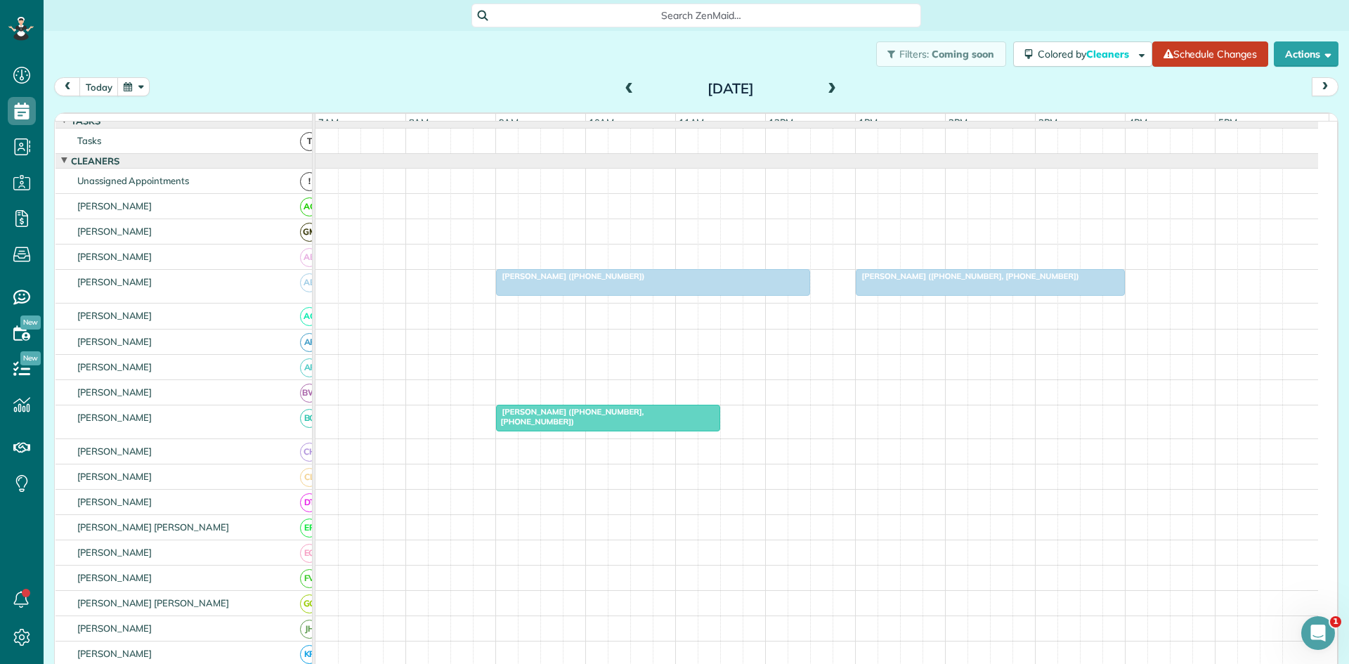
scroll to position [0, 0]
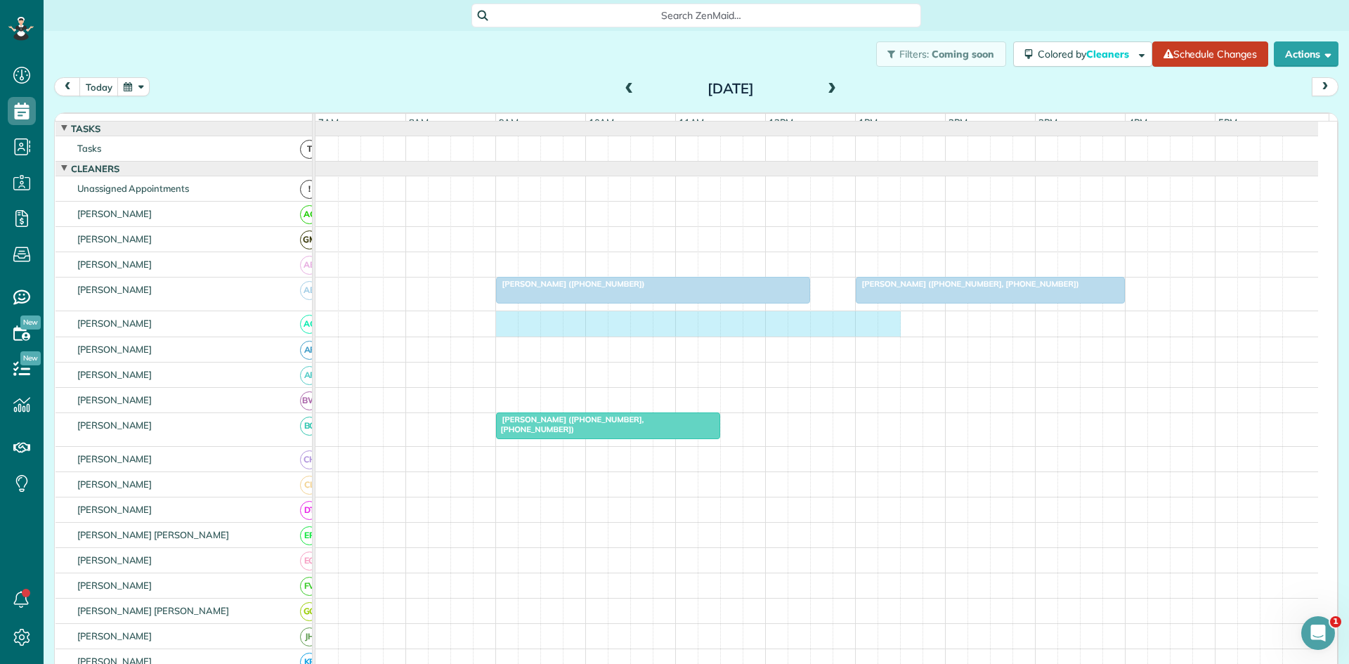
drag, startPoint x: 504, startPoint y: 339, endPoint x: 888, endPoint y: 329, distance: 383.7
click at [888, 329] on div at bounding box center [816, 323] width 1002 height 25
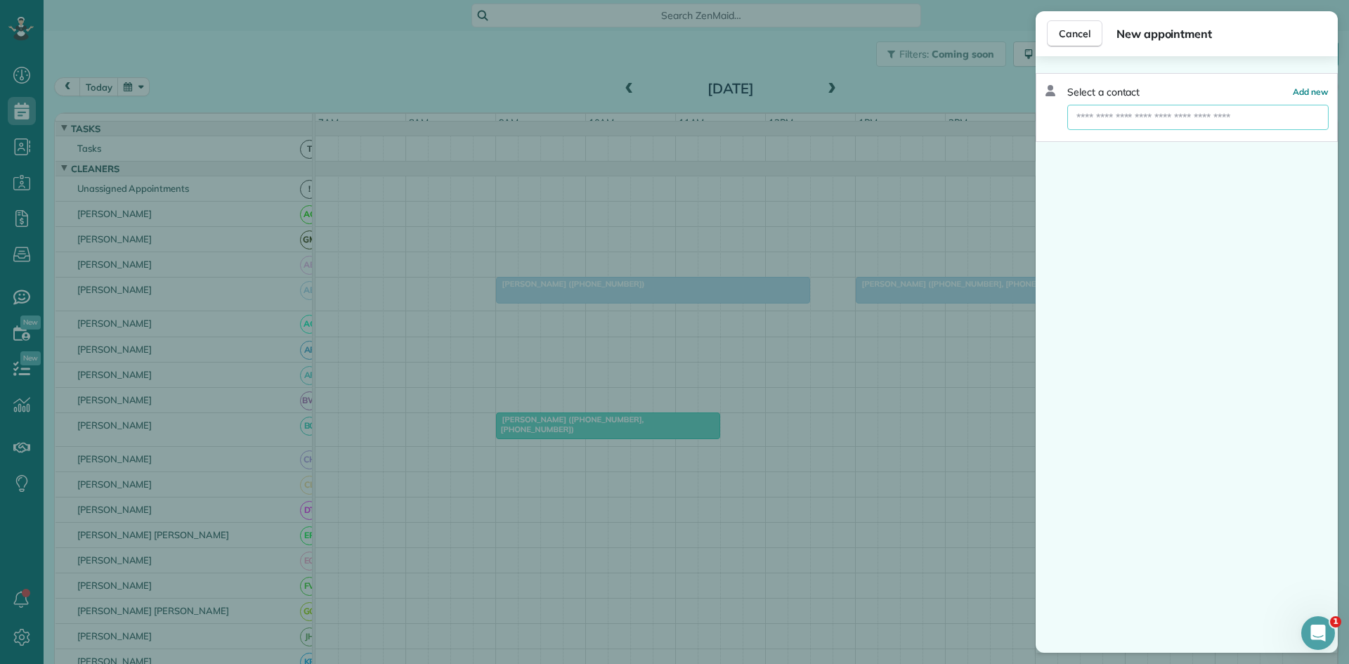
click at [1137, 120] on input "text" at bounding box center [1197, 117] width 261 height 25
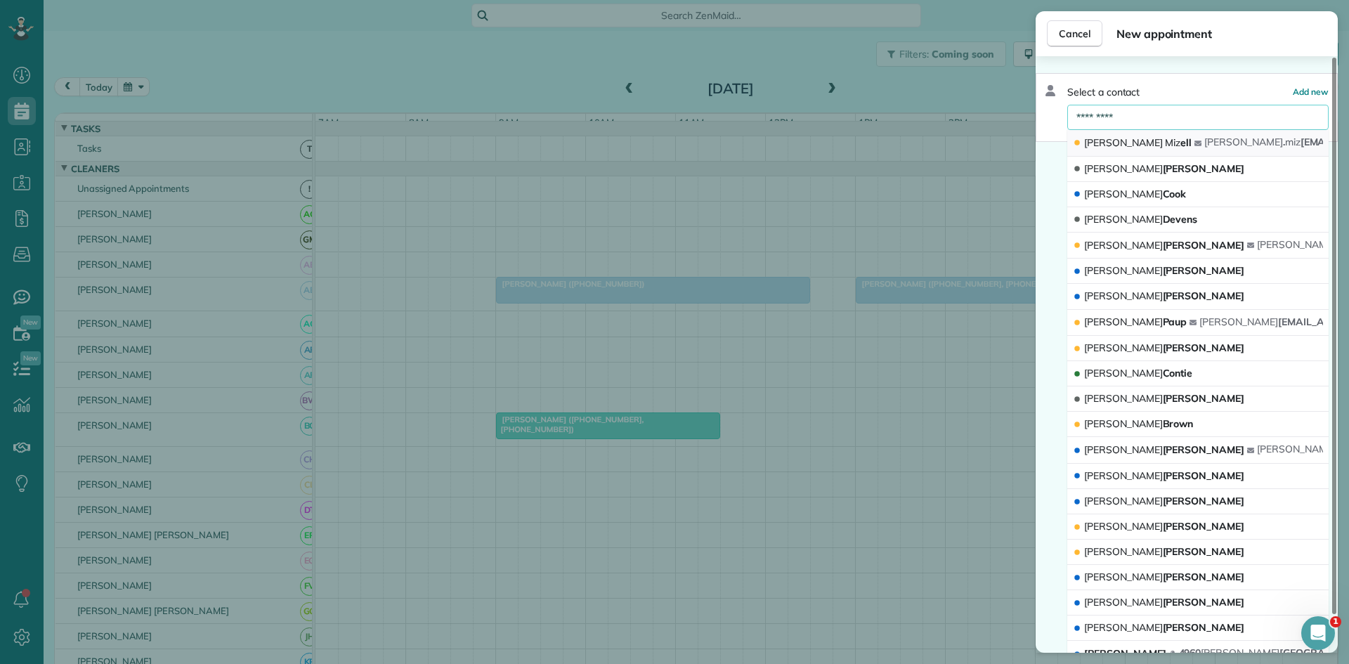
type input "*********"
click at [1130, 150] on div "[PERSON_NAME] ell" at bounding box center [1134, 143] width 122 height 15
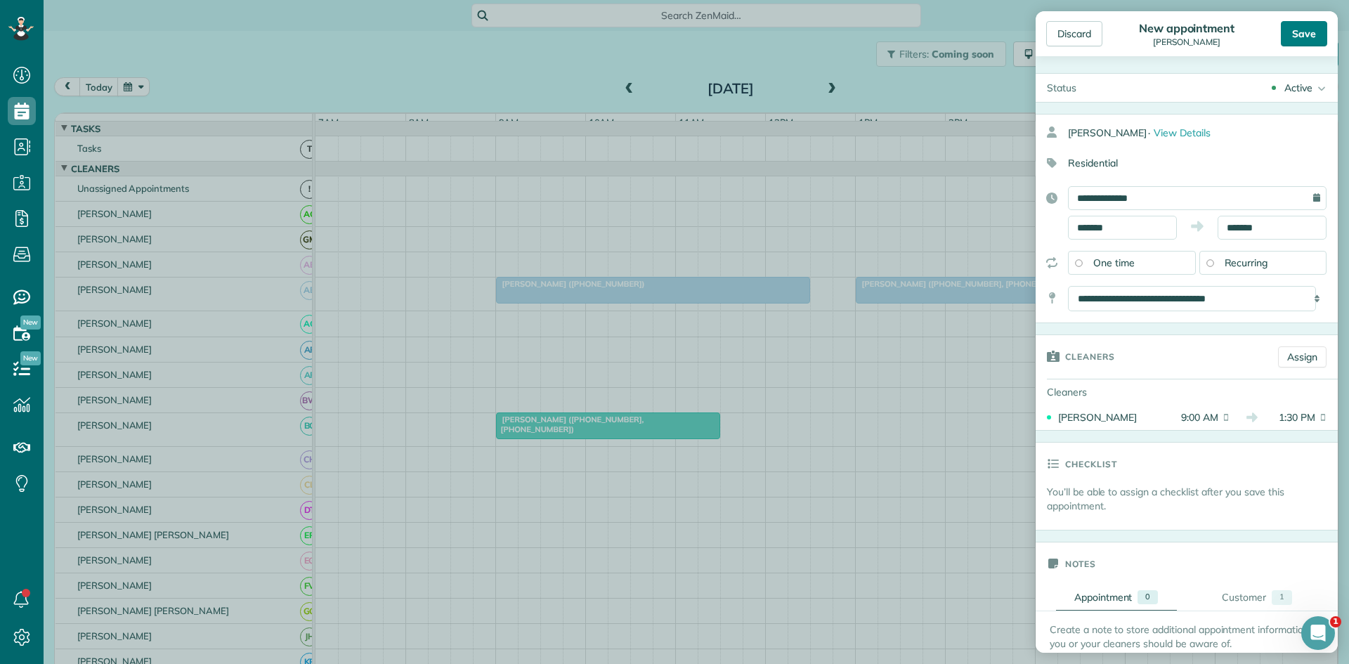
click at [1292, 34] on div "Save" at bounding box center [1304, 33] width 46 height 25
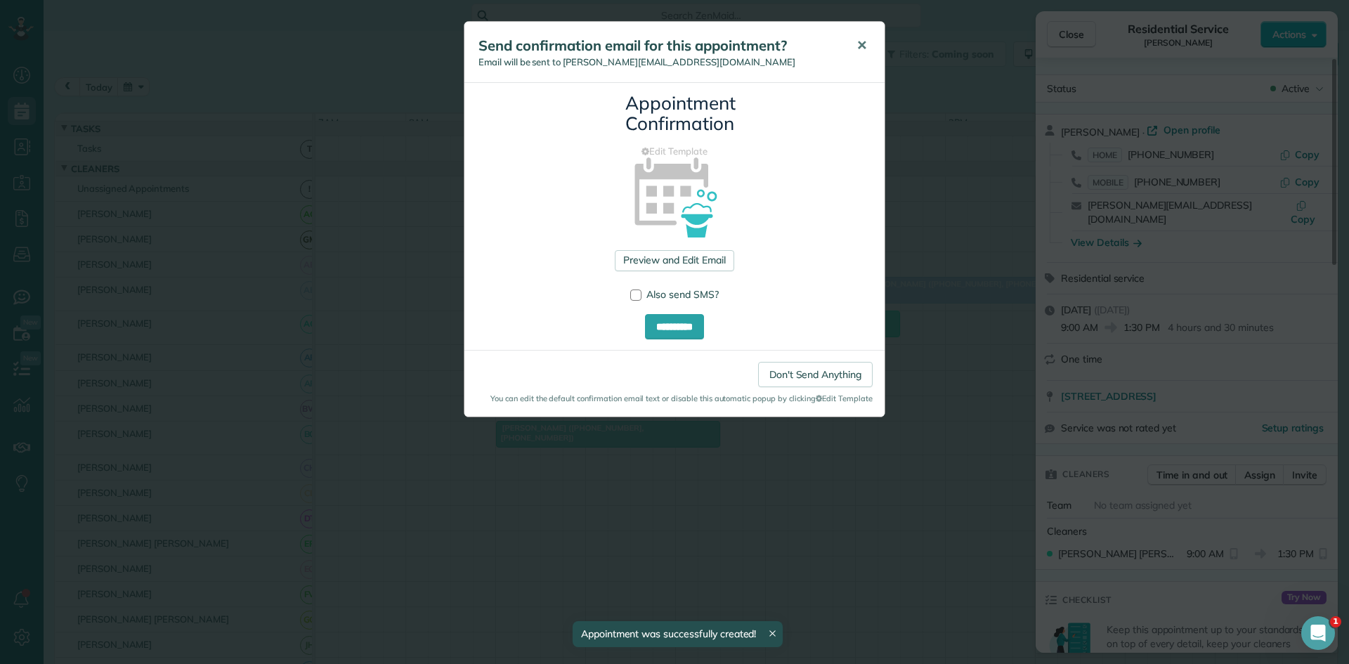
click at [871, 47] on button "✕" at bounding box center [862, 46] width 32 height 34
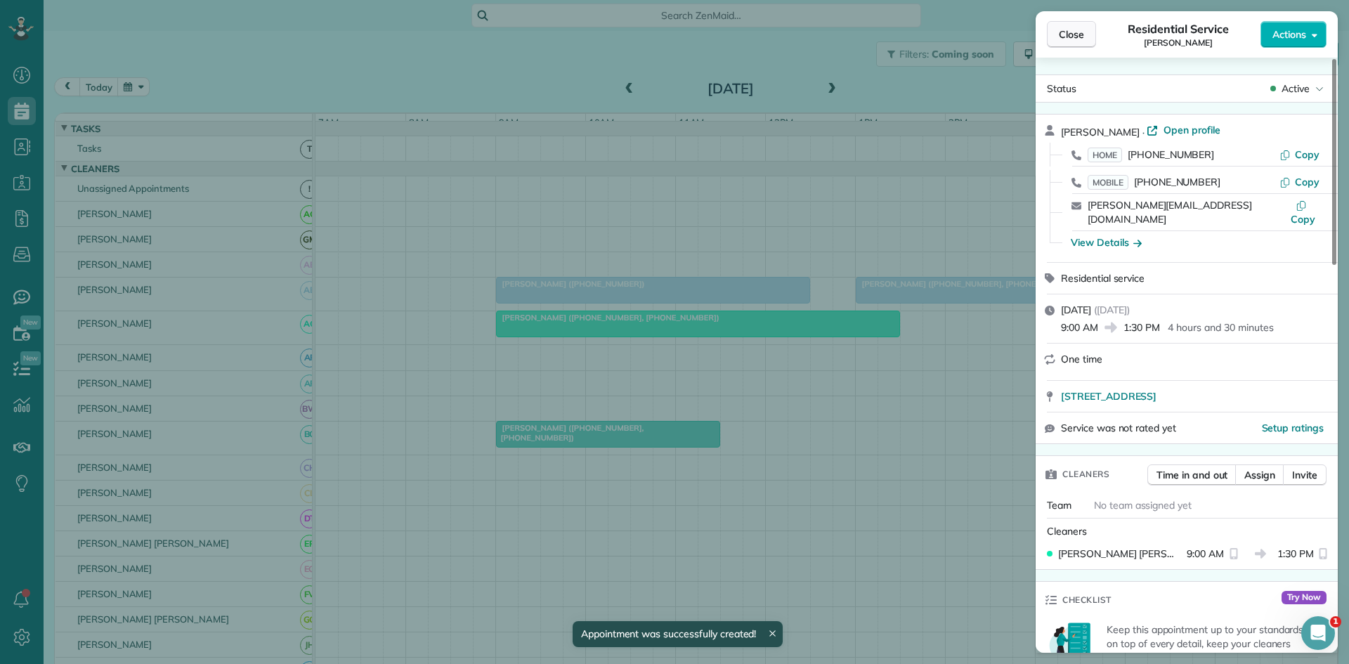
click at [1081, 36] on span "Close" at bounding box center [1071, 34] width 25 height 14
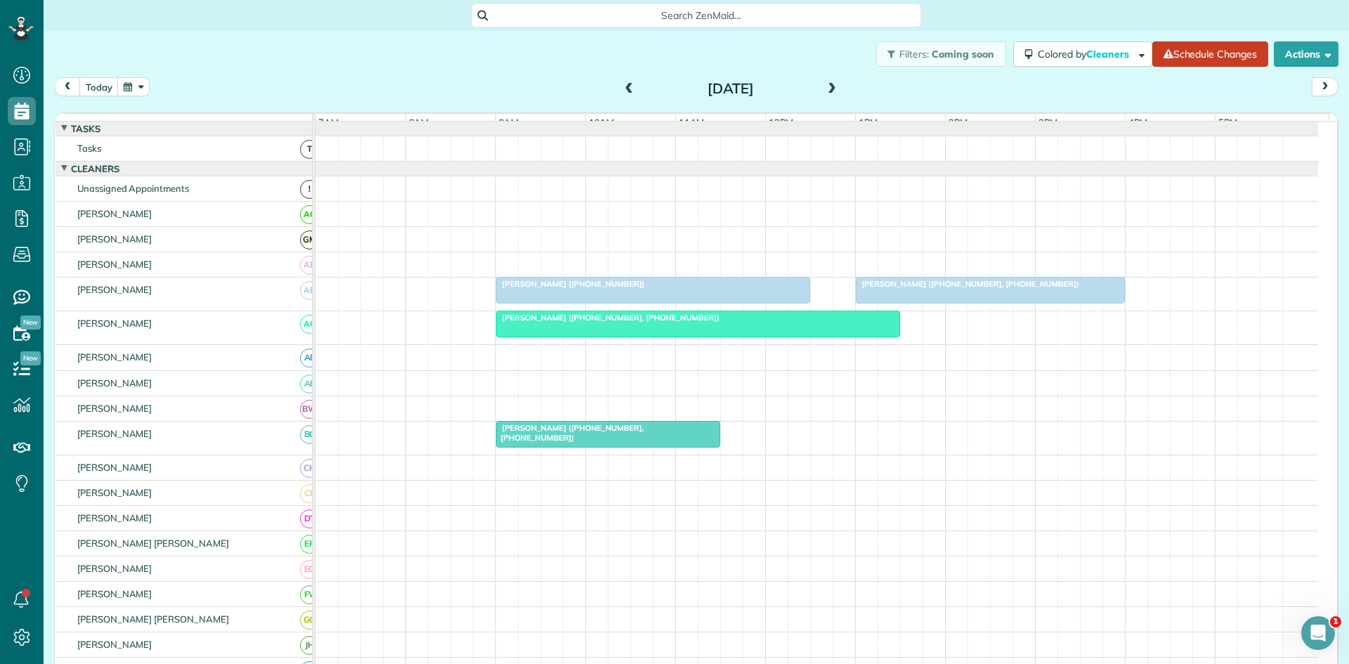
click at [672, 440] on div "[PERSON_NAME] ([PHONE_NUMBER], [PHONE_NUMBER])" at bounding box center [608, 433] width 216 height 20
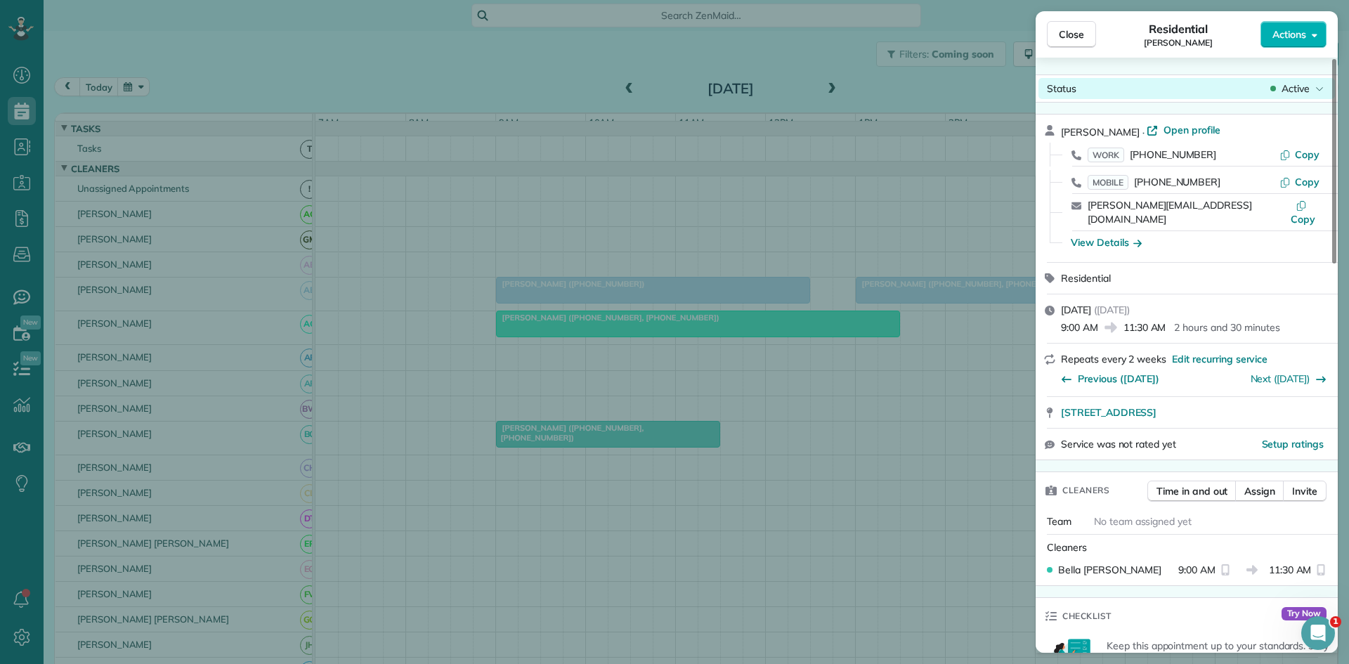
click at [1290, 90] on span "Active" at bounding box center [1295, 88] width 28 height 14
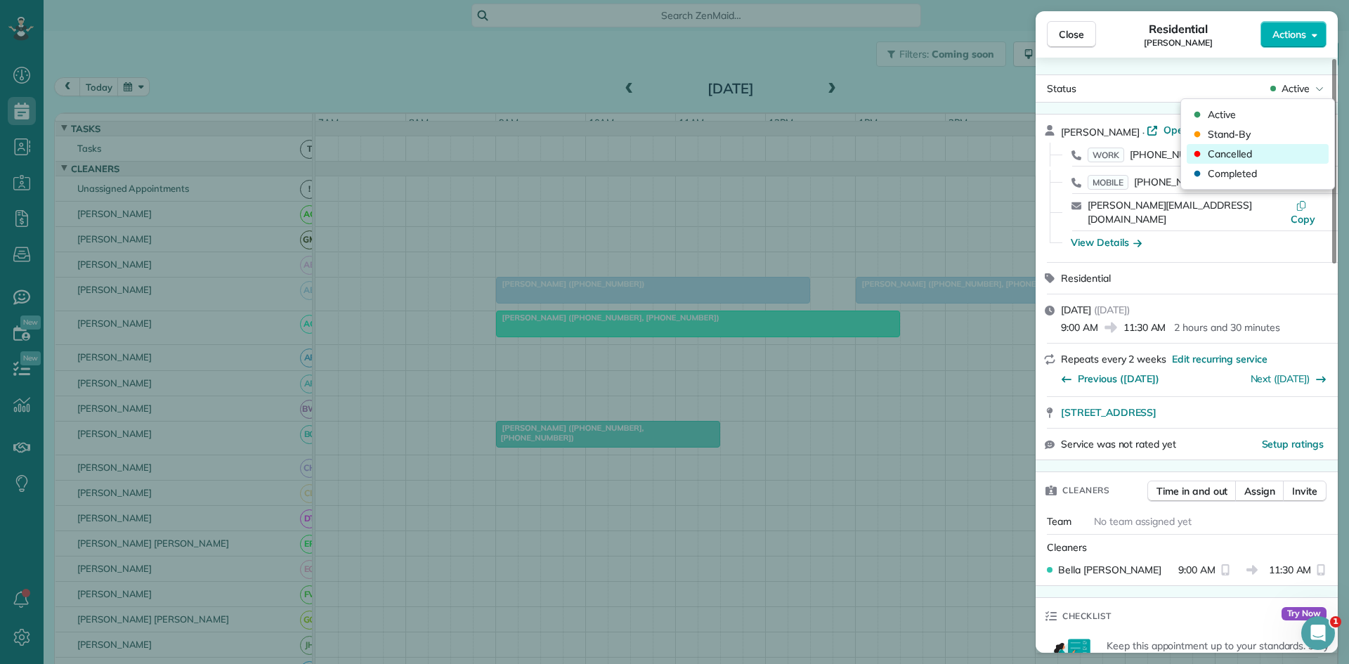
click at [1240, 148] on span "Cancelled" at bounding box center [1230, 154] width 44 height 14
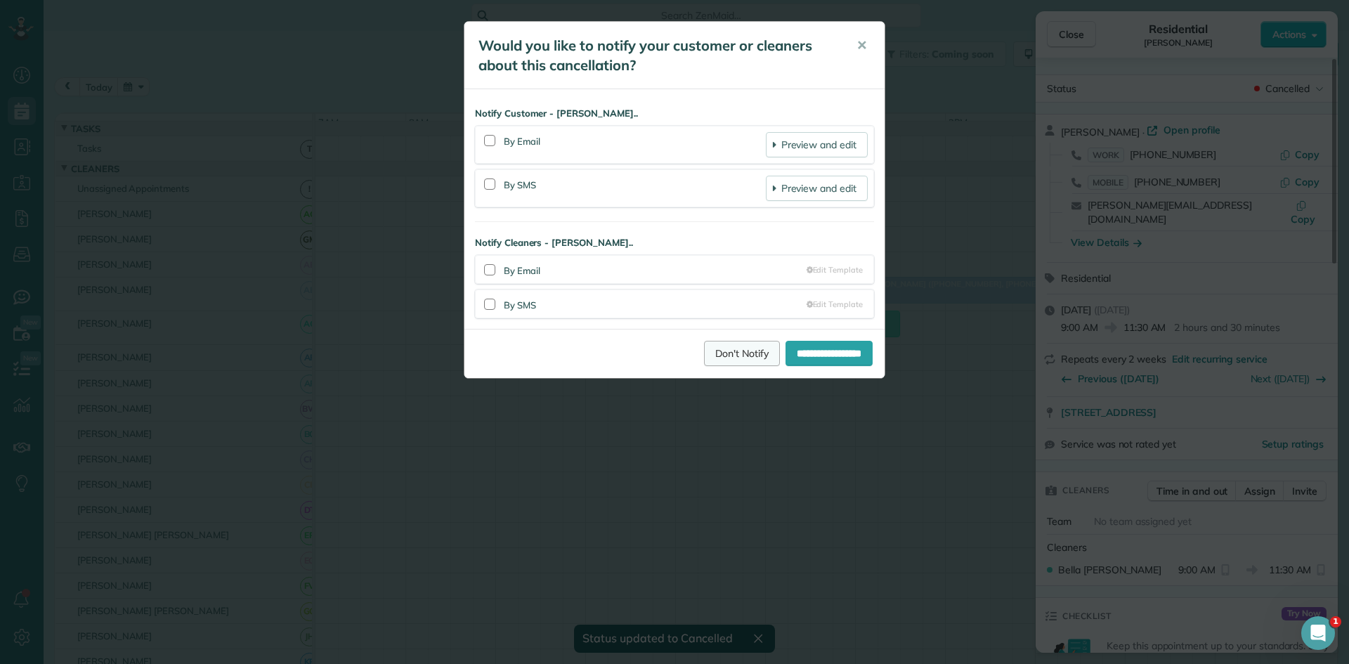
click at [704, 353] on link "Don't Notify" at bounding box center [742, 353] width 76 height 25
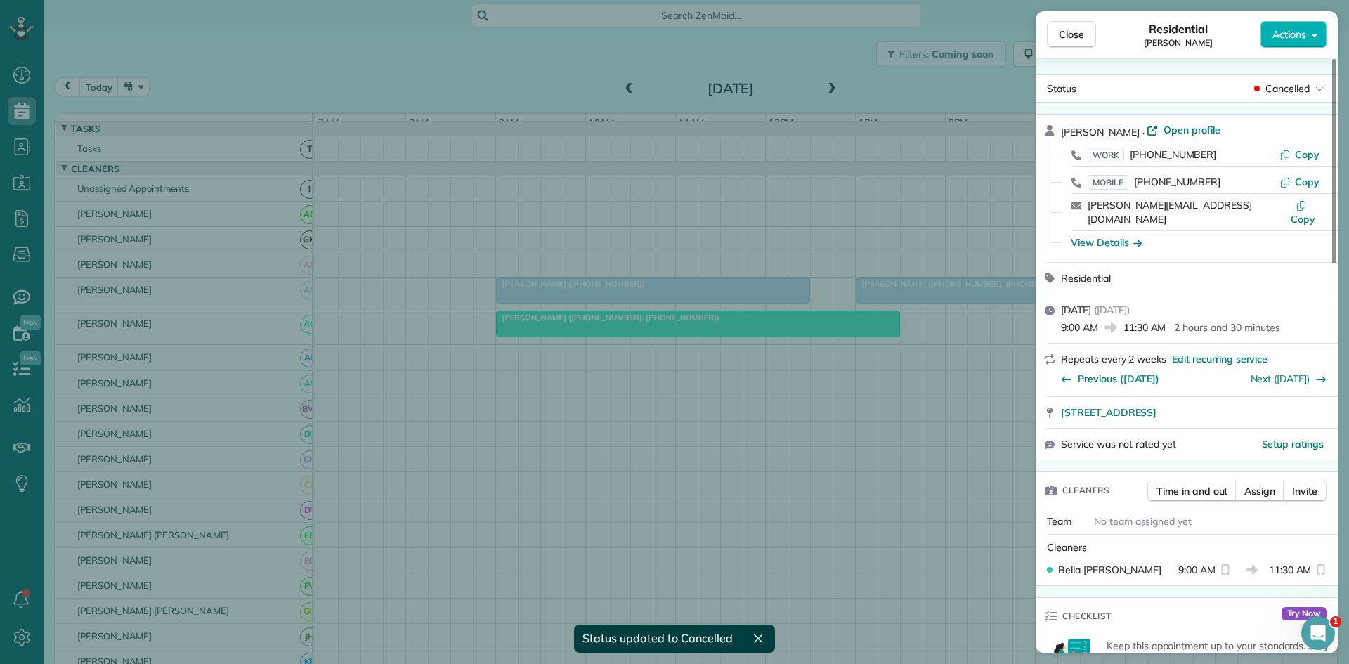
click at [1085, 20] on div "Close Residential [PERSON_NAME] Actions" at bounding box center [1186, 34] width 302 height 46
click at [1074, 35] on span "Close" at bounding box center [1071, 34] width 25 height 14
